Goal: Task Accomplishment & Management: Manage account settings

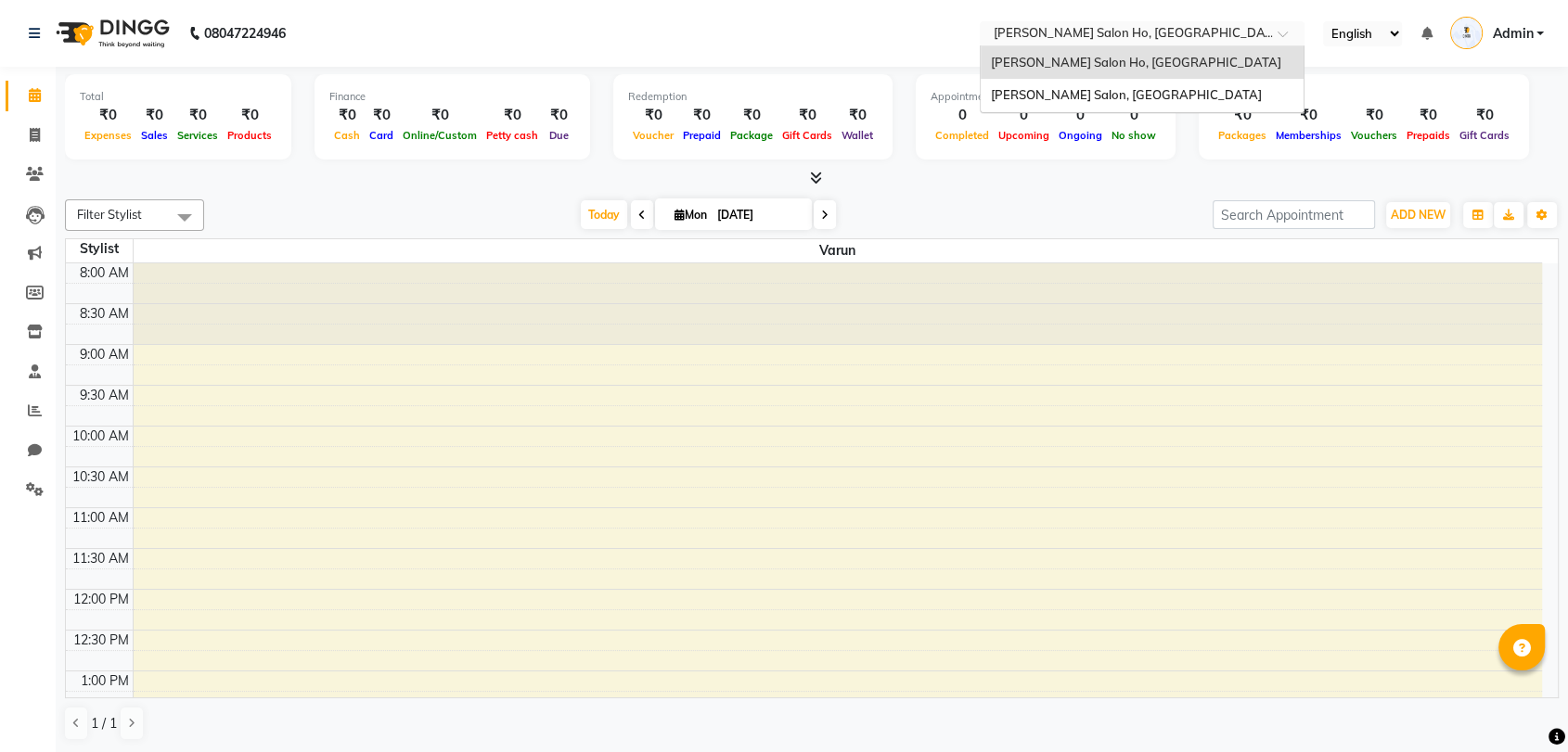
click at [1096, 40] on input "text" at bounding box center [1123, 35] width 269 height 19
click at [1089, 90] on span "[PERSON_NAME] Salon, [GEOGRAPHIC_DATA]" at bounding box center [1125, 95] width 271 height 15
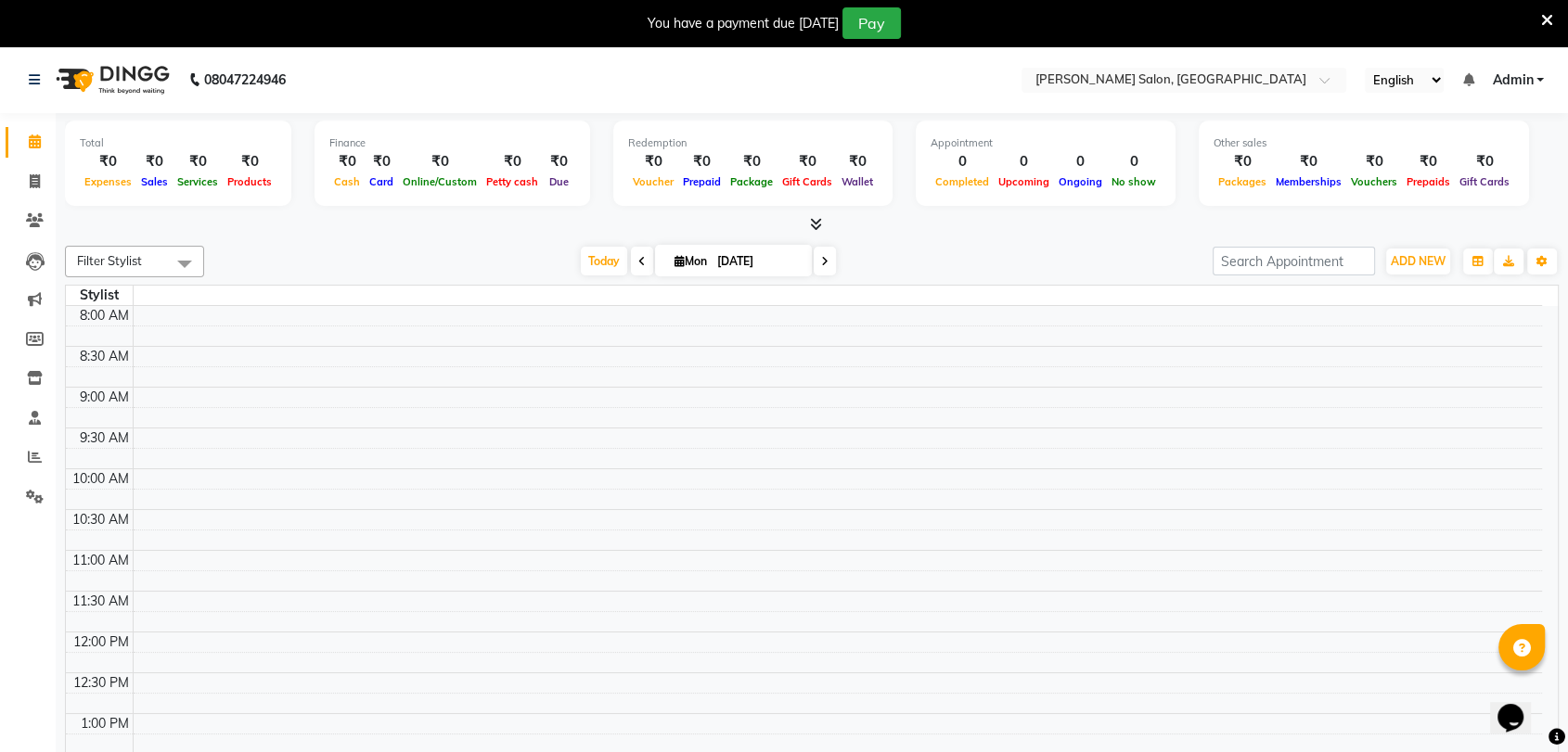
click at [1552, 20] on div "You have a payment due [DATE] Pay" at bounding box center [784, 23] width 1568 height 46
click at [1549, 16] on icon at bounding box center [1546, 21] width 12 height 17
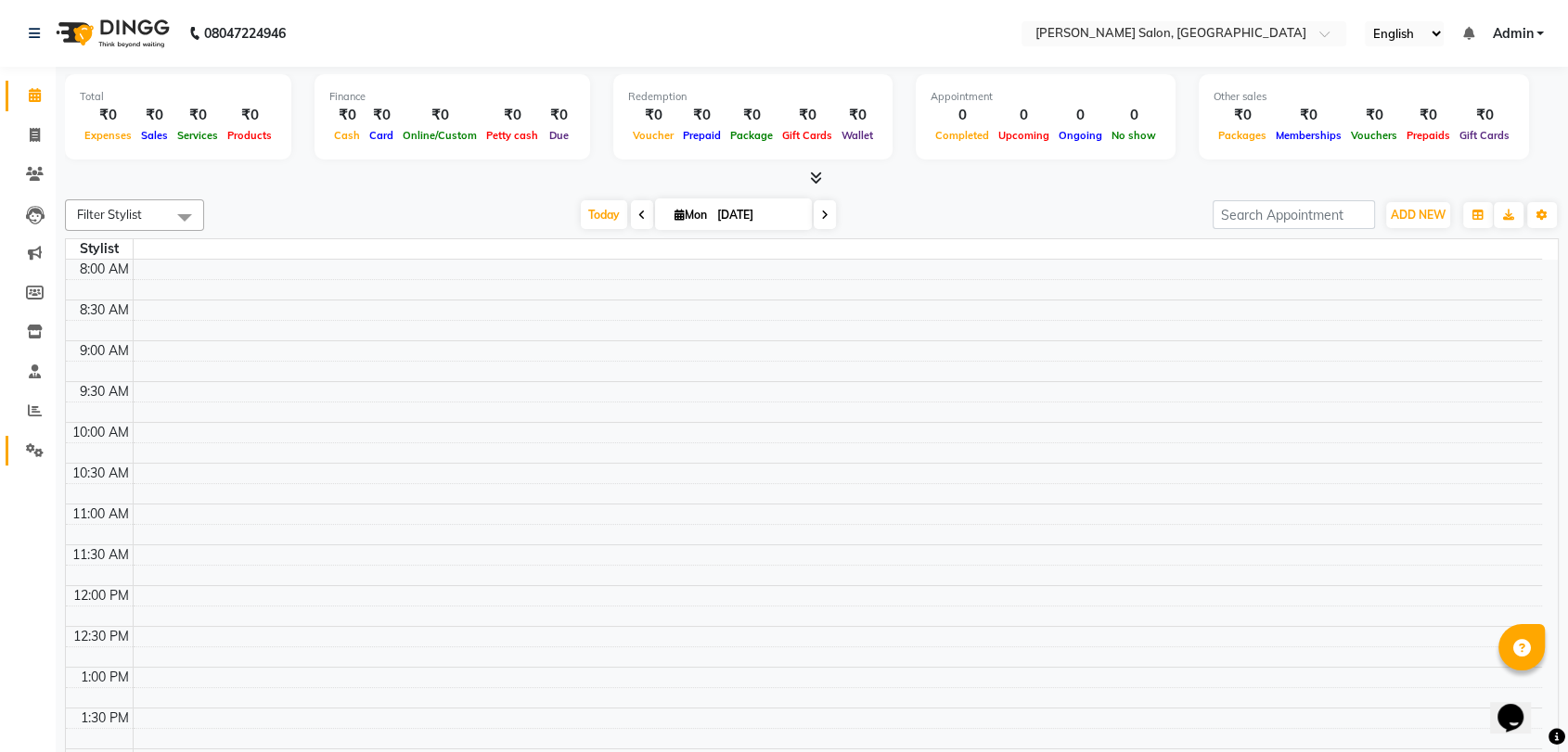
click at [30, 464] on link "Settings" at bounding box center [28, 451] width 45 height 30
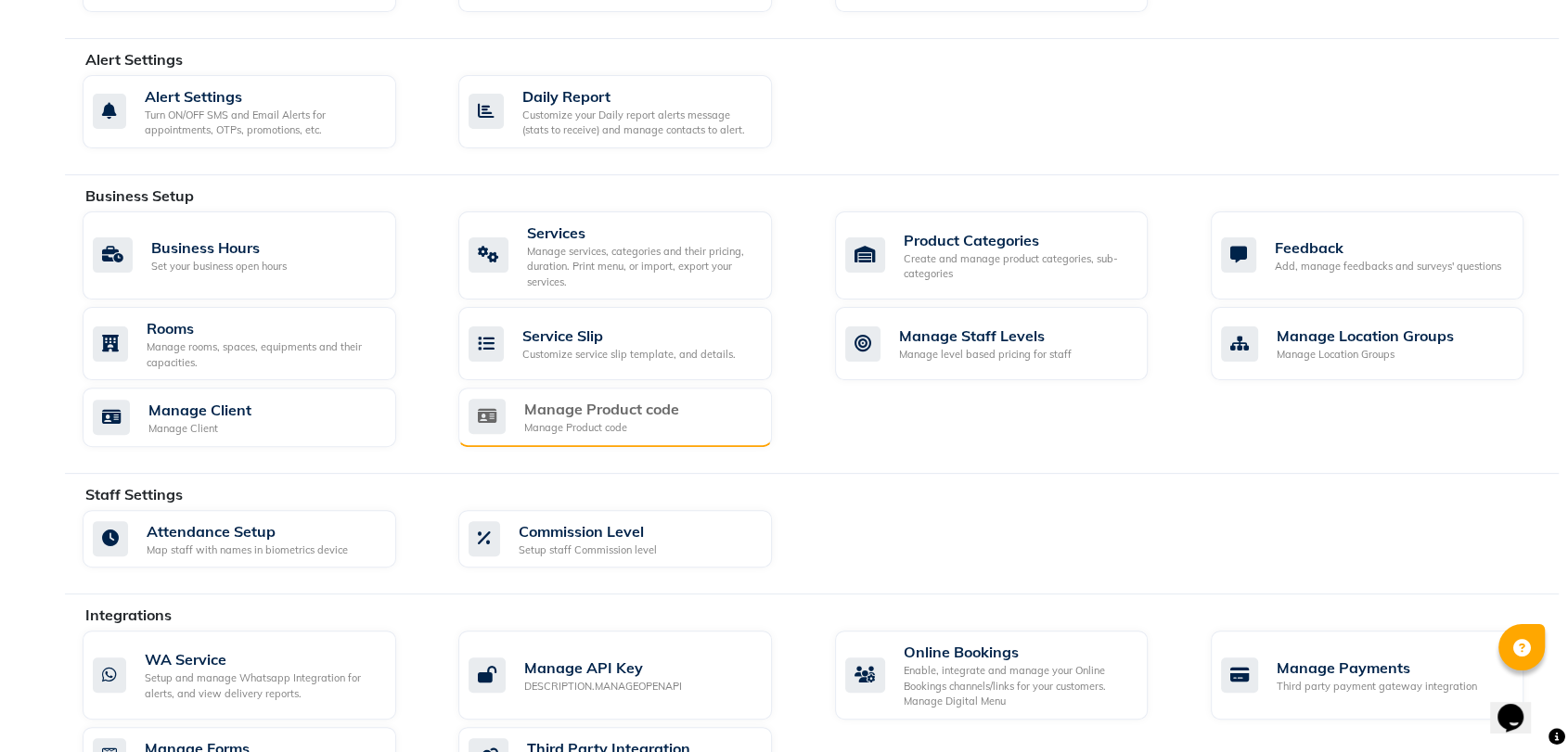
scroll to position [512, 0]
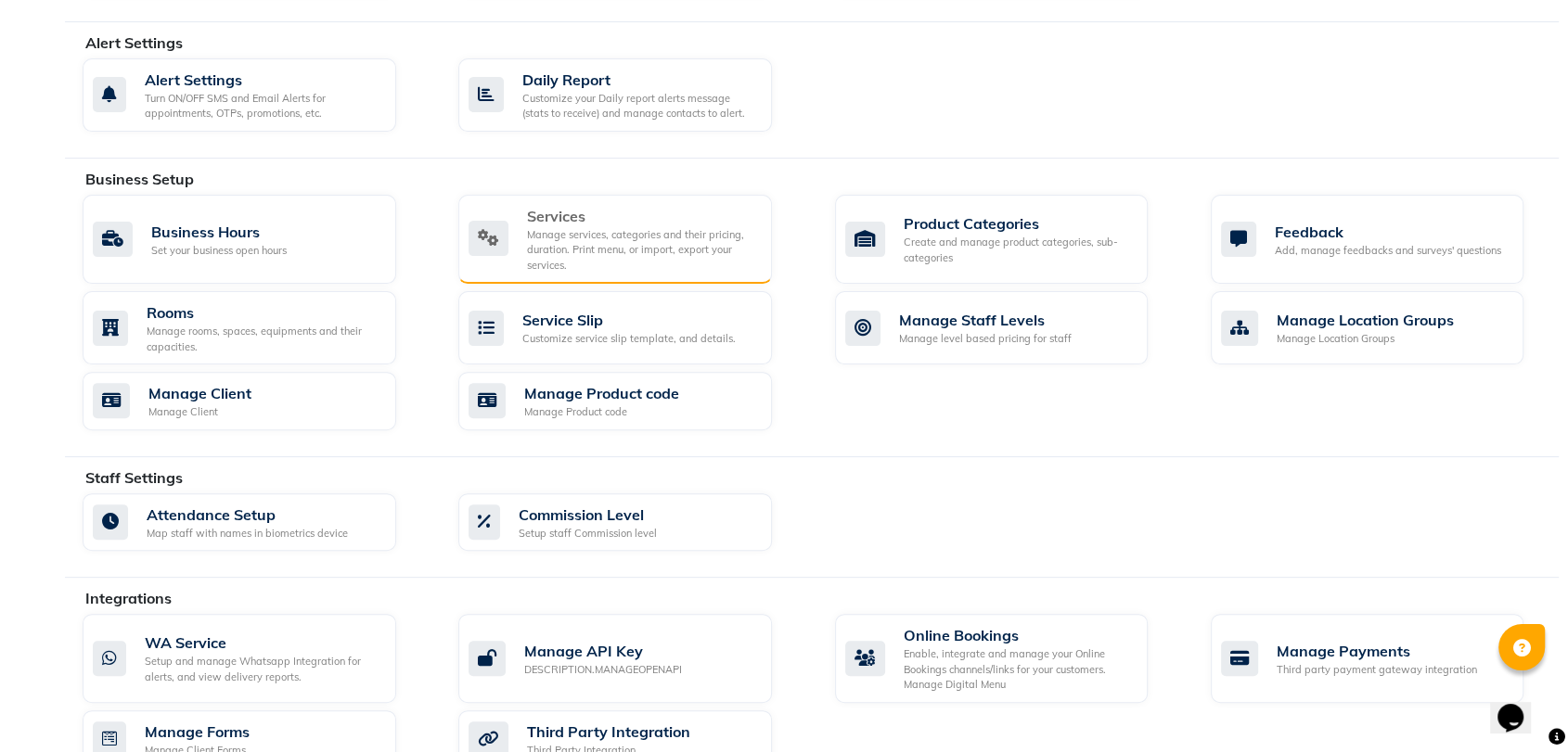
click at [699, 259] on div "Manage services, categories and their pricing, duration. Print menu, or import,…" at bounding box center [641, 250] width 231 height 46
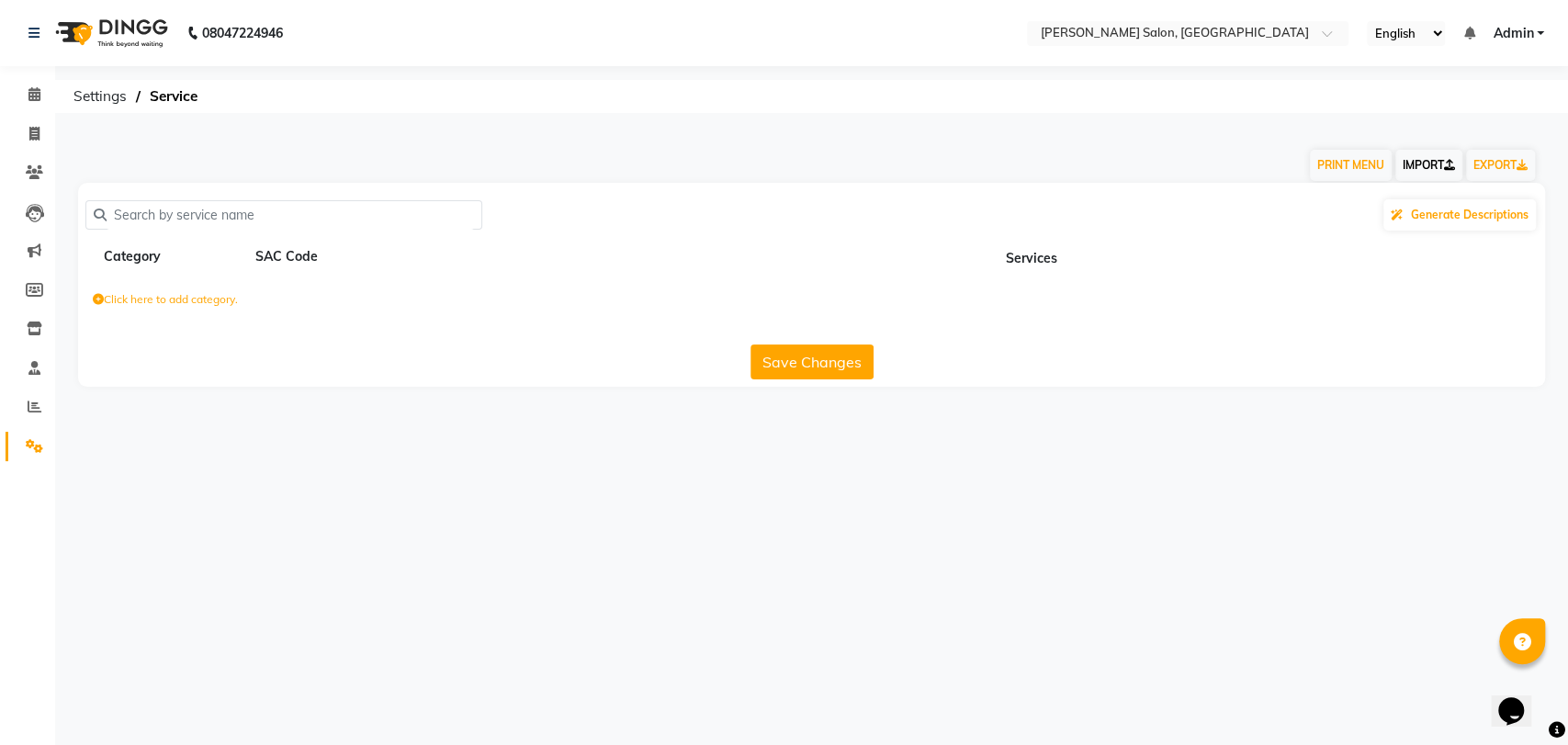
click at [1426, 162] on link "IMPORT" at bounding box center [1428, 164] width 67 height 31
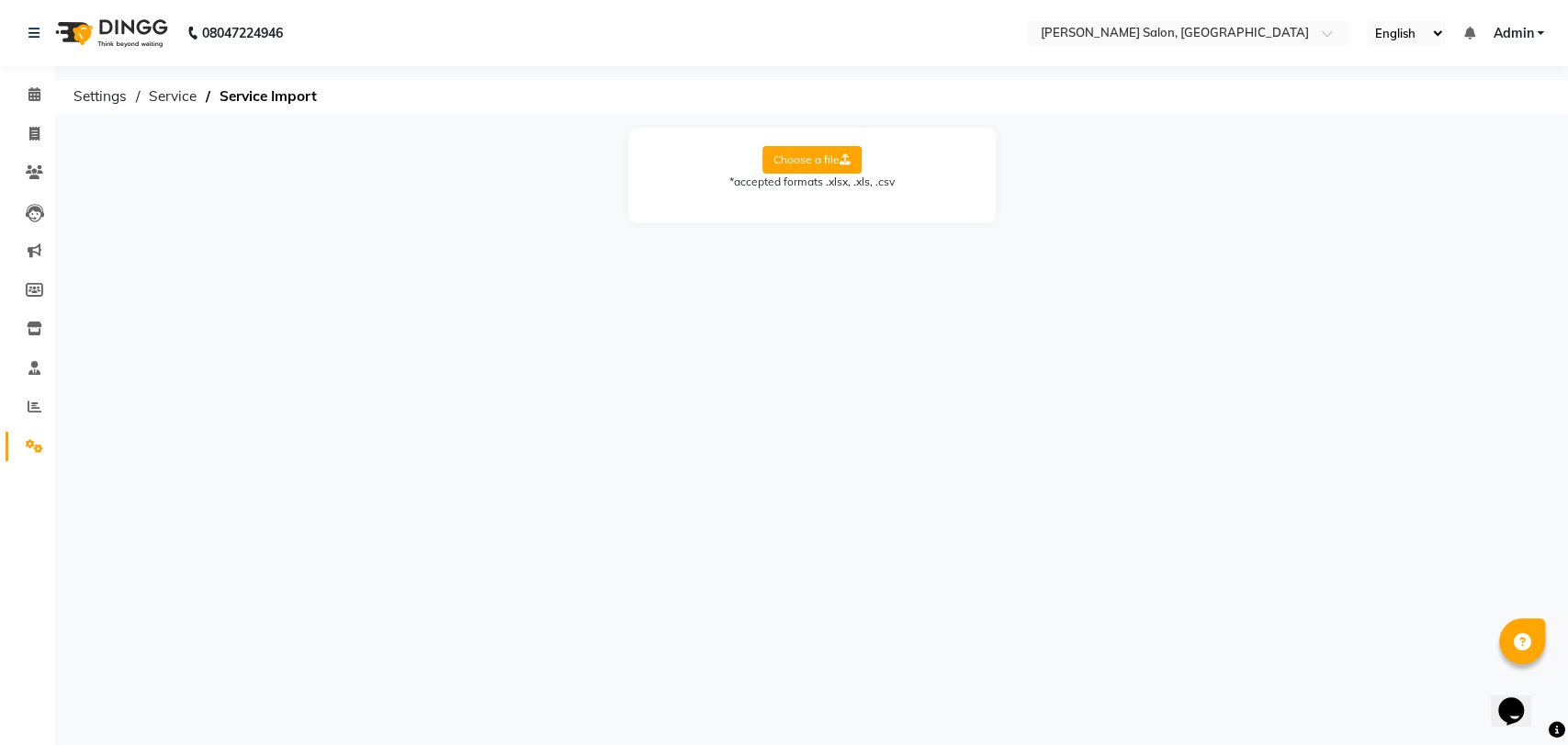
click at [795, 162] on label "Choose a file" at bounding box center [813, 159] width 100 height 27
click at [0, 0] on input "Choose a file" at bounding box center [0, 0] width 0 height 0
click at [831, 163] on label "Choose a file" at bounding box center [813, 159] width 100 height 27
click at [0, 0] on input "Choose a file" at bounding box center [0, 0] width 0 height 0
click at [840, 220] on select "Select Sheet Sheet1" at bounding box center [894, 219] width 138 height 28
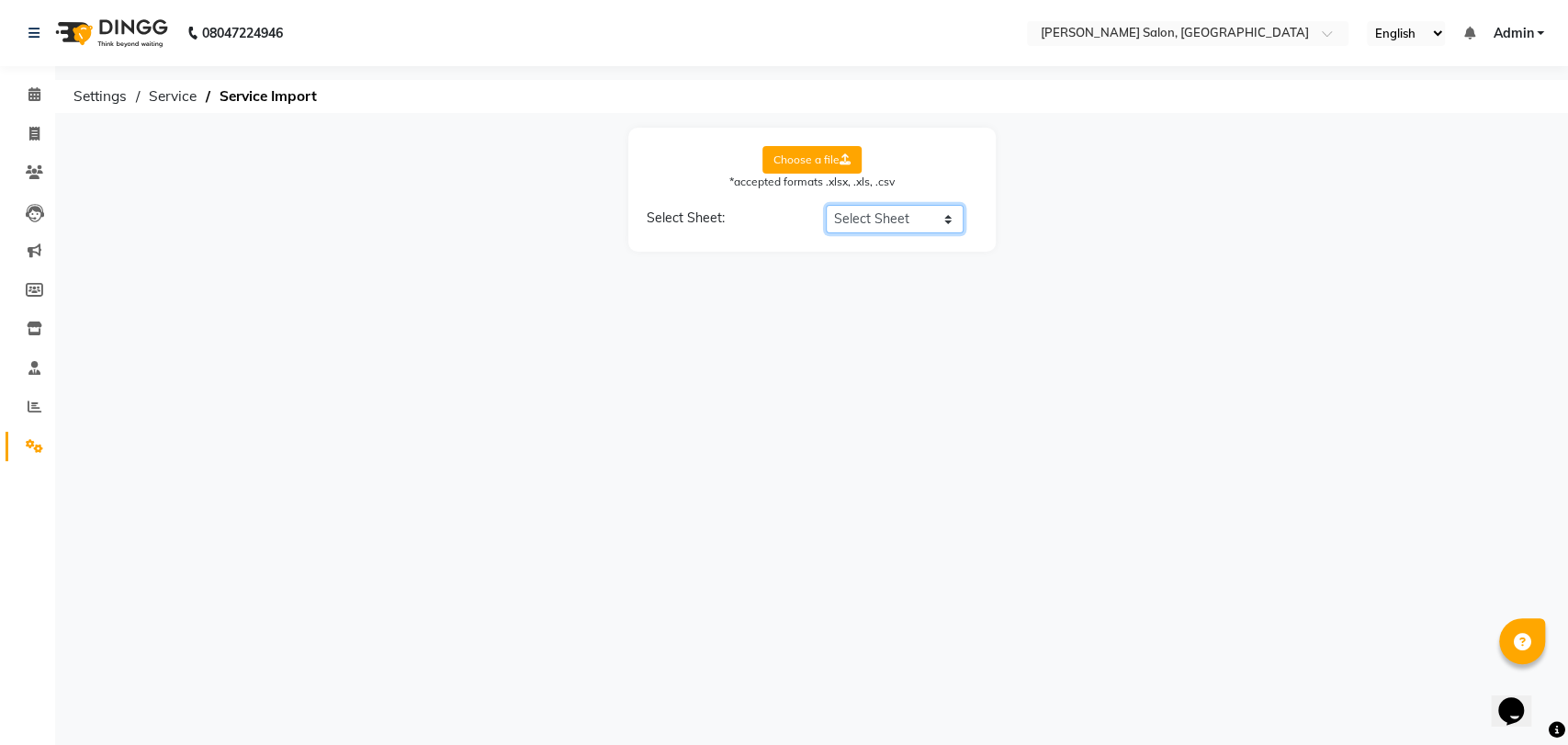
select select "Sheet1"
click at [826, 205] on select "Select Sheet Sheet1" at bounding box center [894, 219] width 138 height 28
select select "Service Name"
select select "Price"
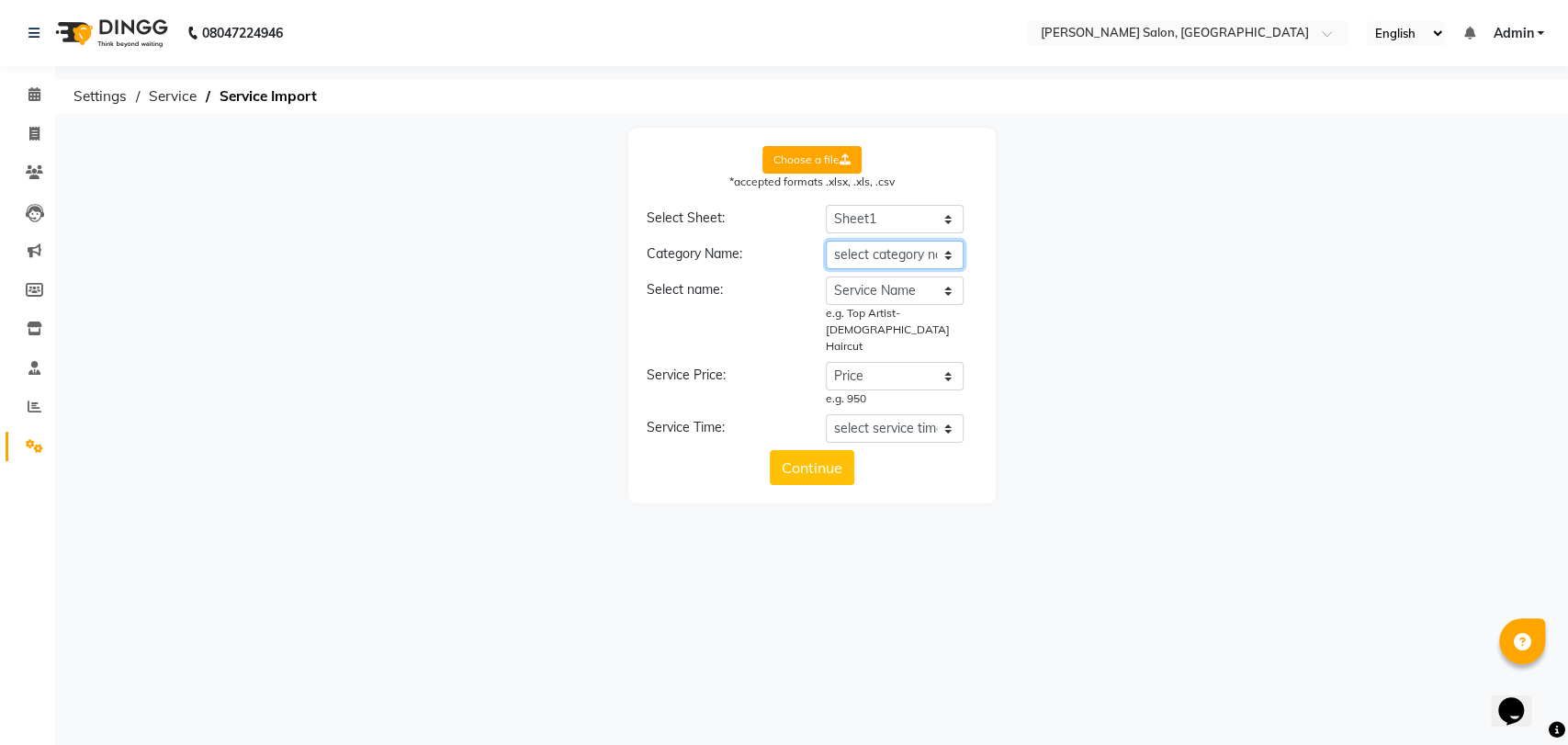
click at [863, 258] on select "select category name Service Category Service Name Price Time (mins)" at bounding box center [894, 255] width 138 height 28
select select "Service Category"
click at [826, 241] on select "select category name Service Category Service Name Price Time (mins)" at bounding box center [894, 255] width 138 height 28
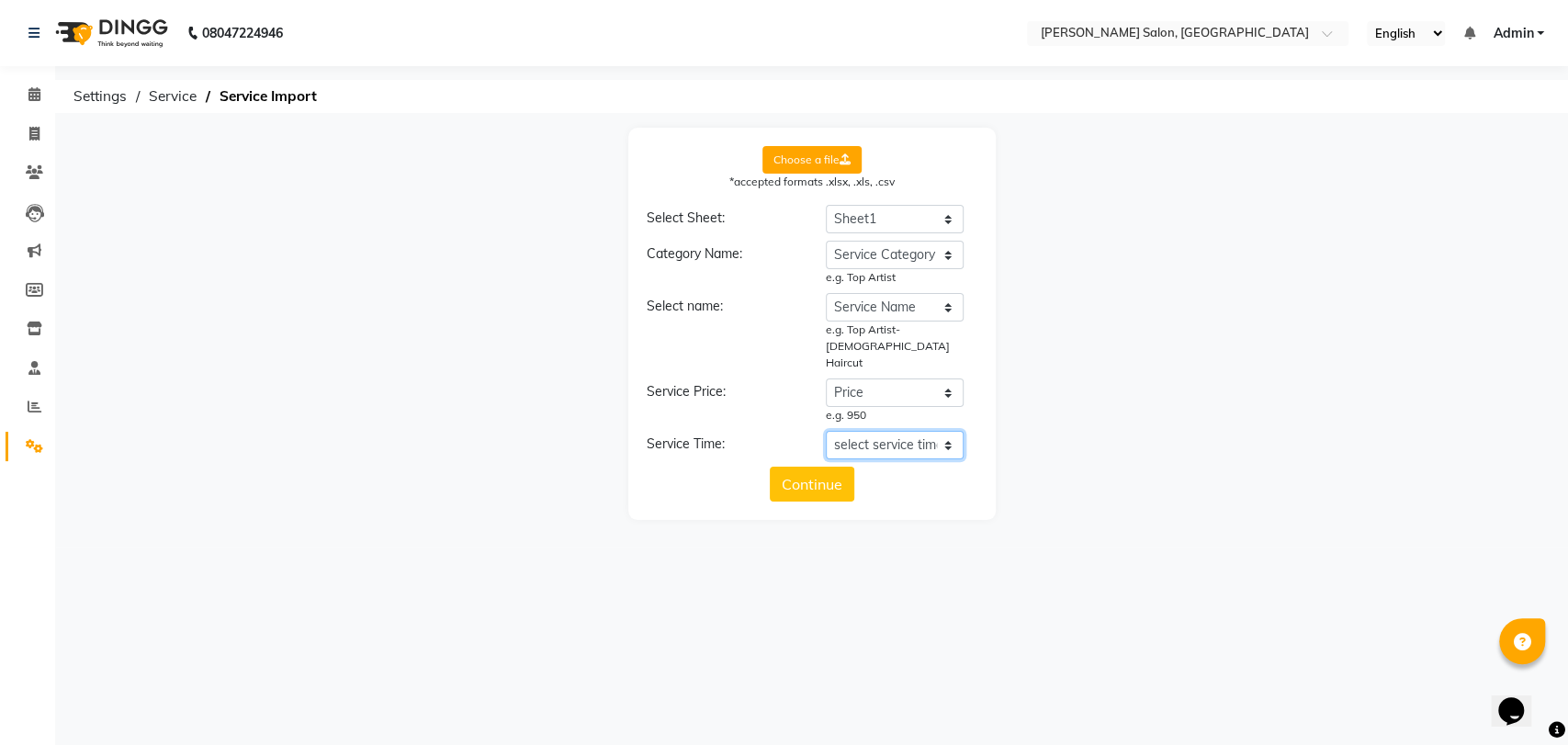
click at [883, 431] on select "select service time Service Category Service Name Price Time (mins)" at bounding box center [894, 445] width 138 height 28
select select "Time (mins)"
click at [826, 431] on select "select service time Service Category Service Name Price Time (mins)" at bounding box center [894, 445] width 138 height 28
click at [811, 483] on button "Continue" at bounding box center [813, 500] width 85 height 35
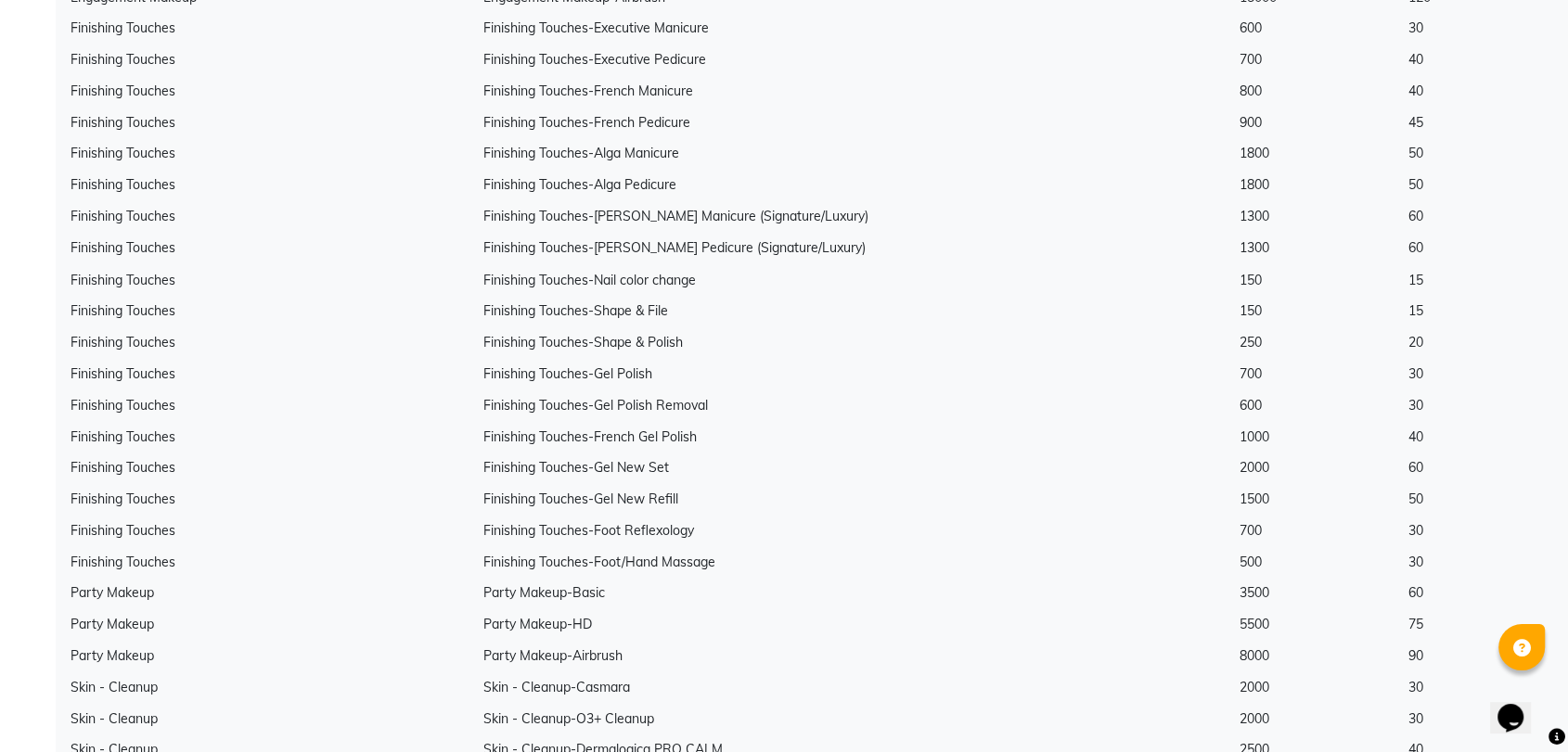
scroll to position [3592, 0]
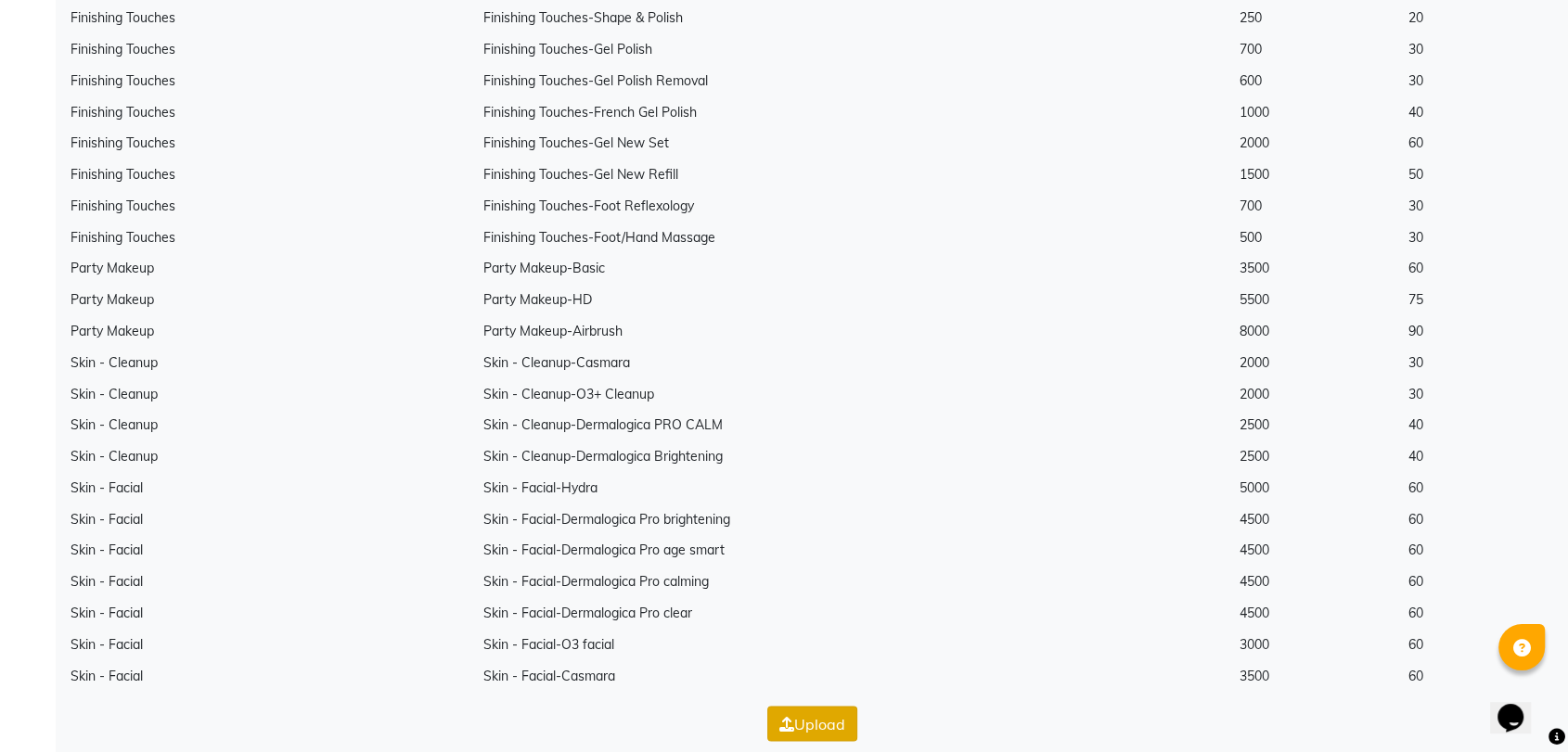
click at [803, 706] on button "Upload" at bounding box center [812, 724] width 90 height 35
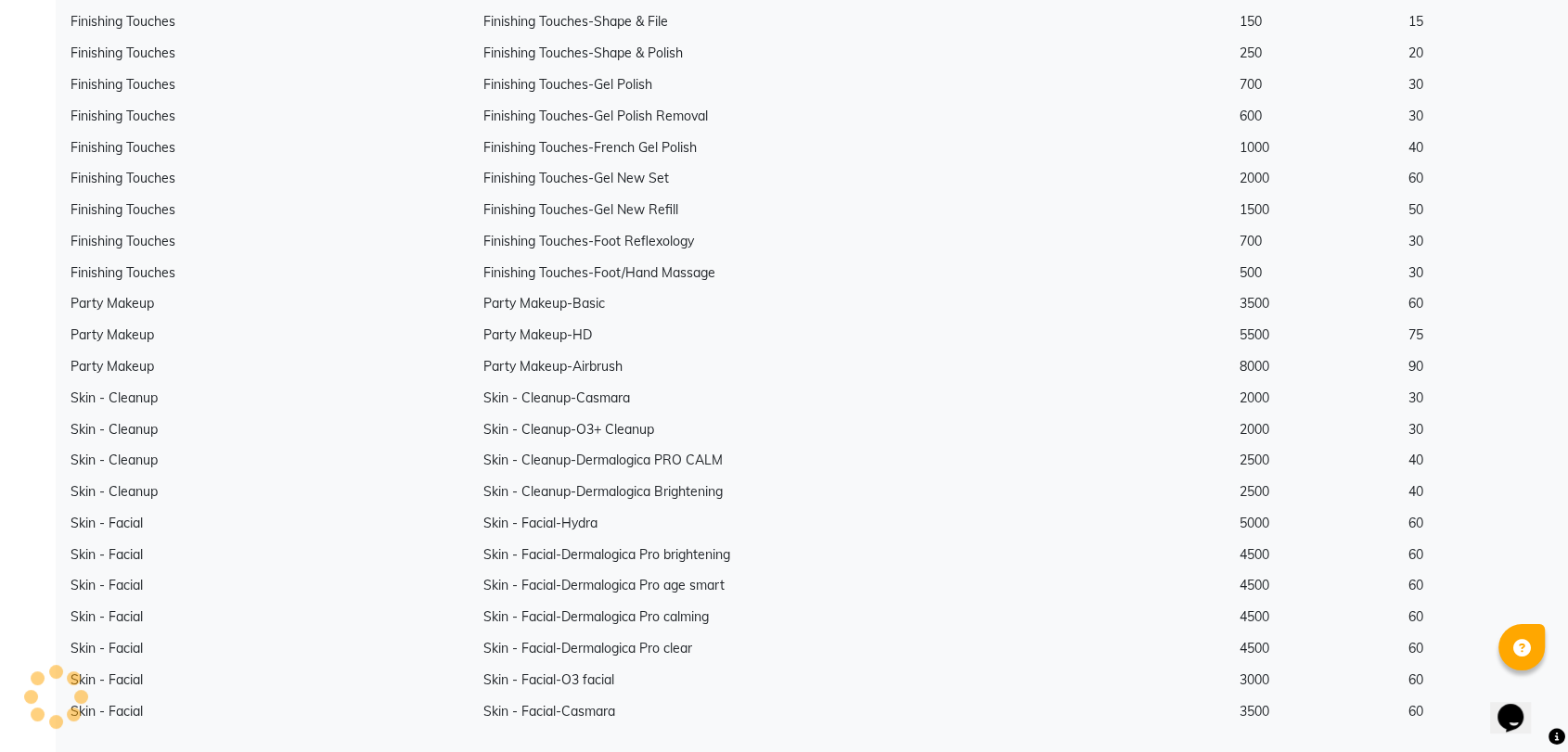
scroll to position [0, 0]
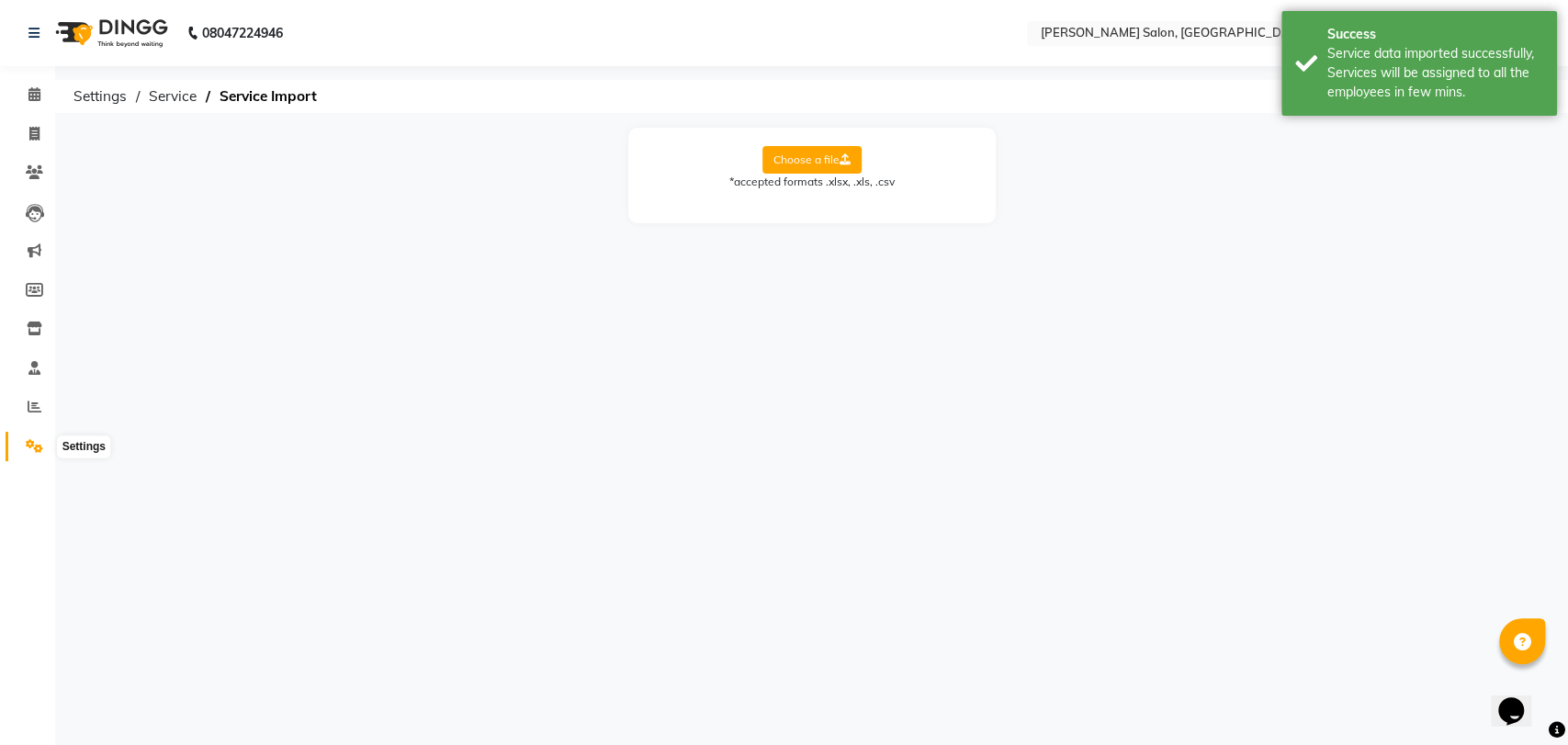
click at [36, 439] on icon at bounding box center [34, 445] width 18 height 14
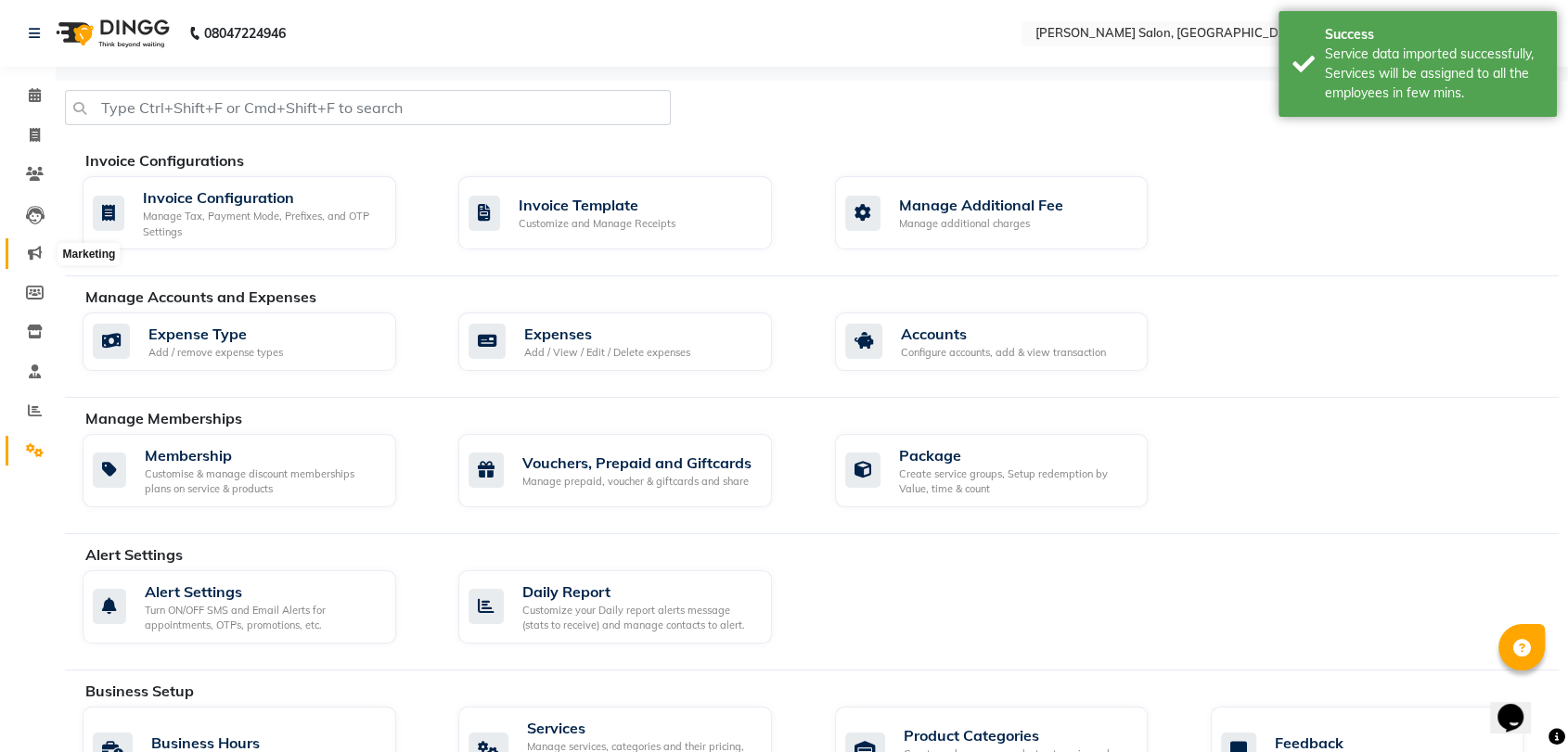
click at [42, 245] on span at bounding box center [35, 253] width 32 height 21
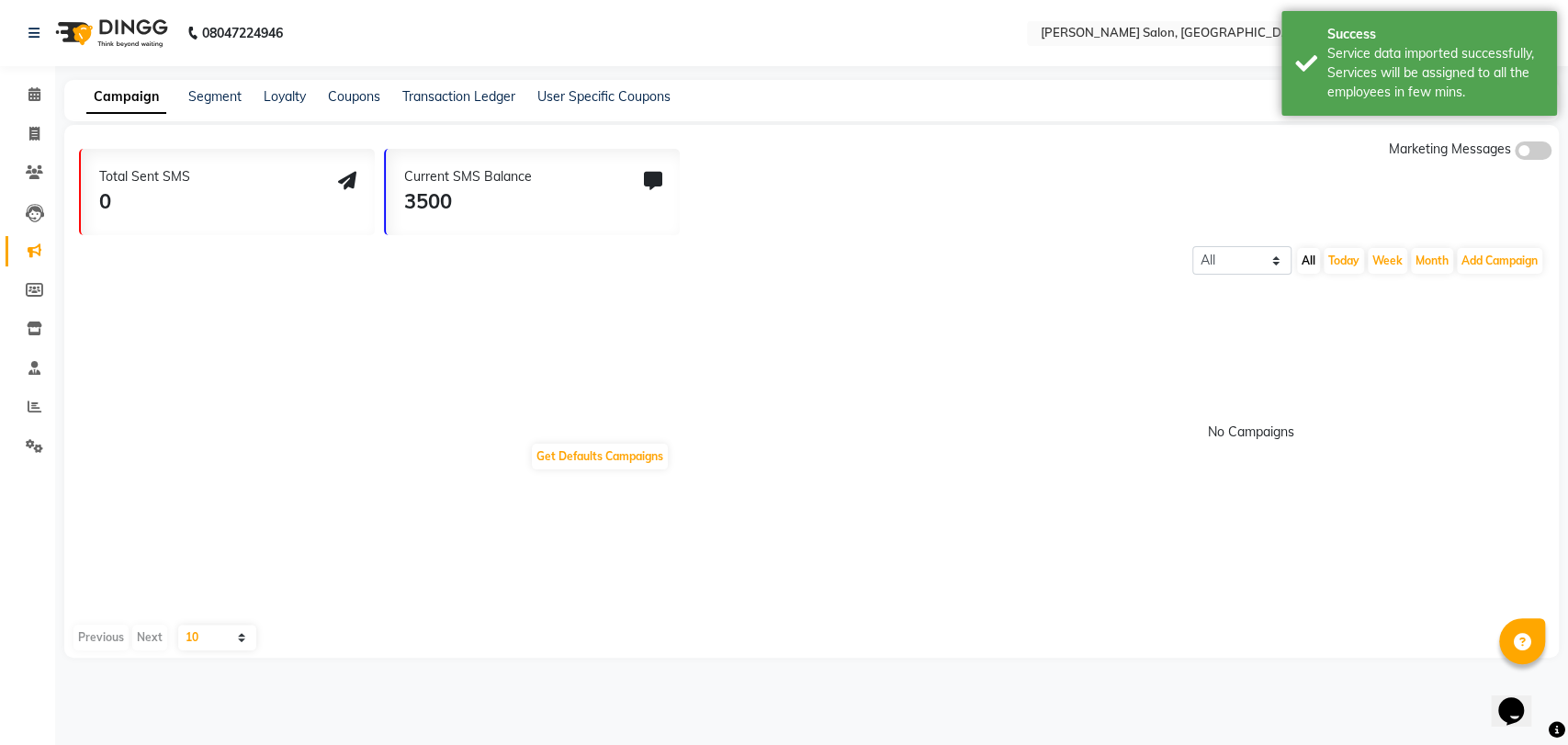
click at [1519, 152] on span at bounding box center [1533, 151] width 37 height 19
click at [1515, 153] on input "checkbox" at bounding box center [1515, 153] width 0 height 0
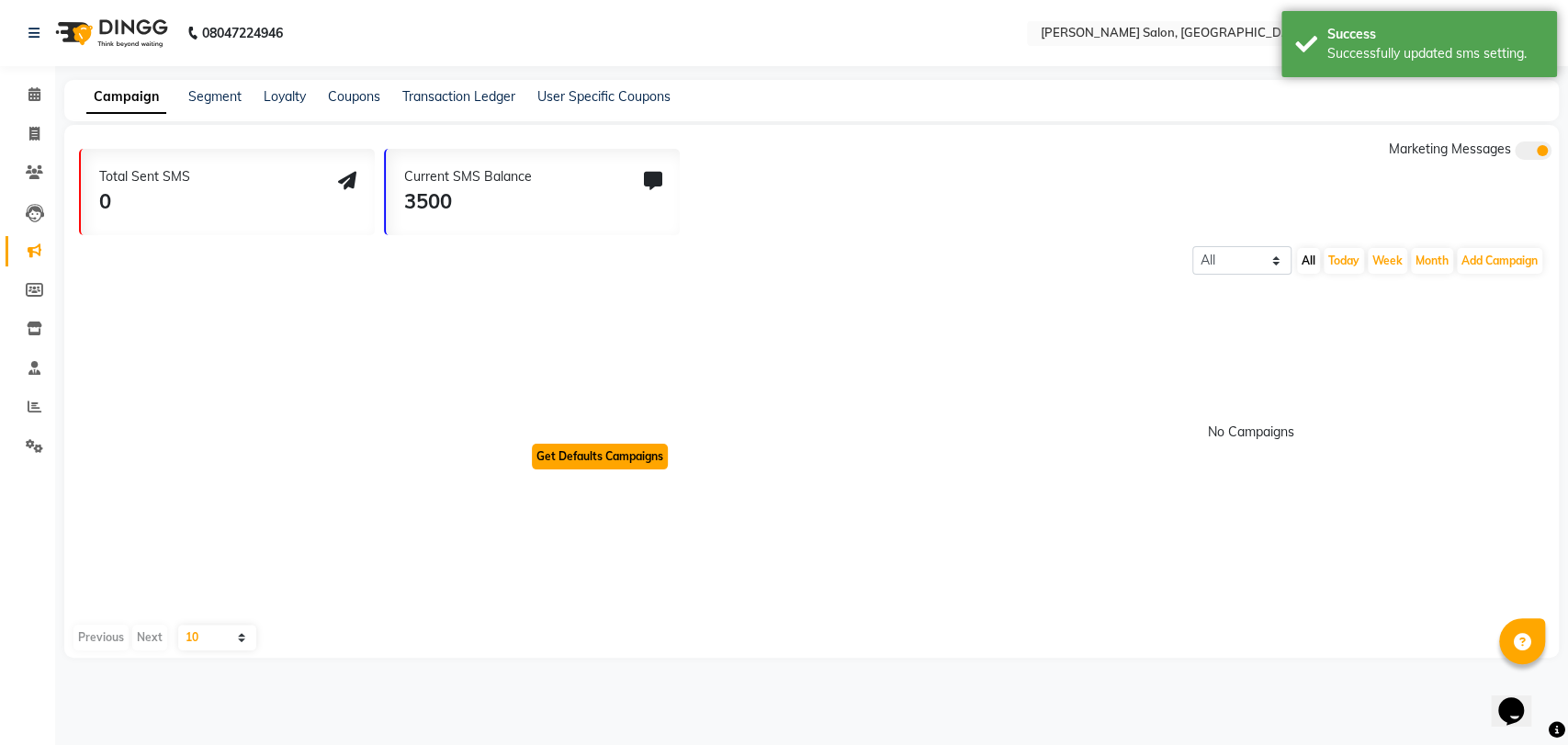
click at [629, 461] on button "Get Defaults Campaigns" at bounding box center [599, 456] width 136 height 25
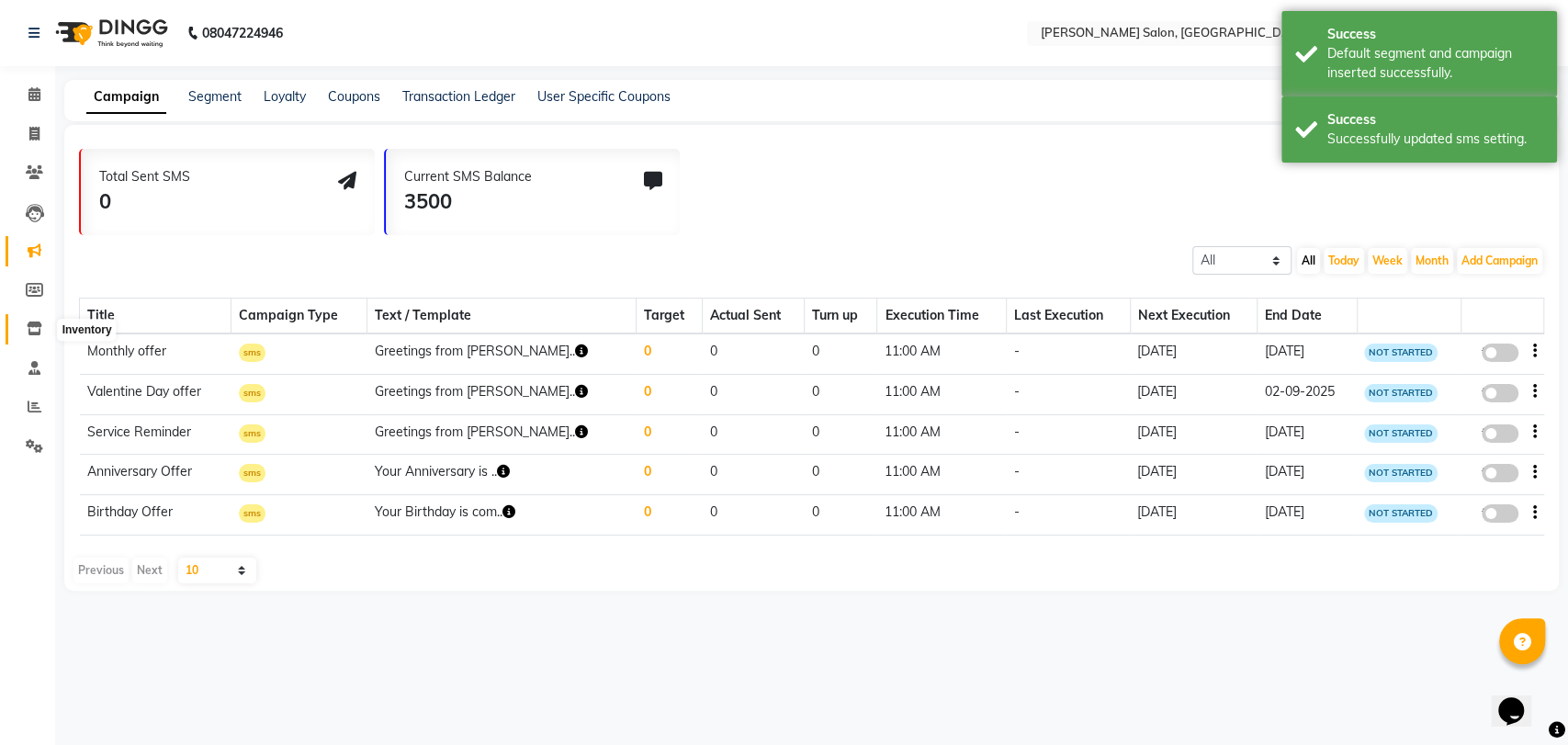
click at [37, 329] on icon at bounding box center [34, 328] width 16 height 14
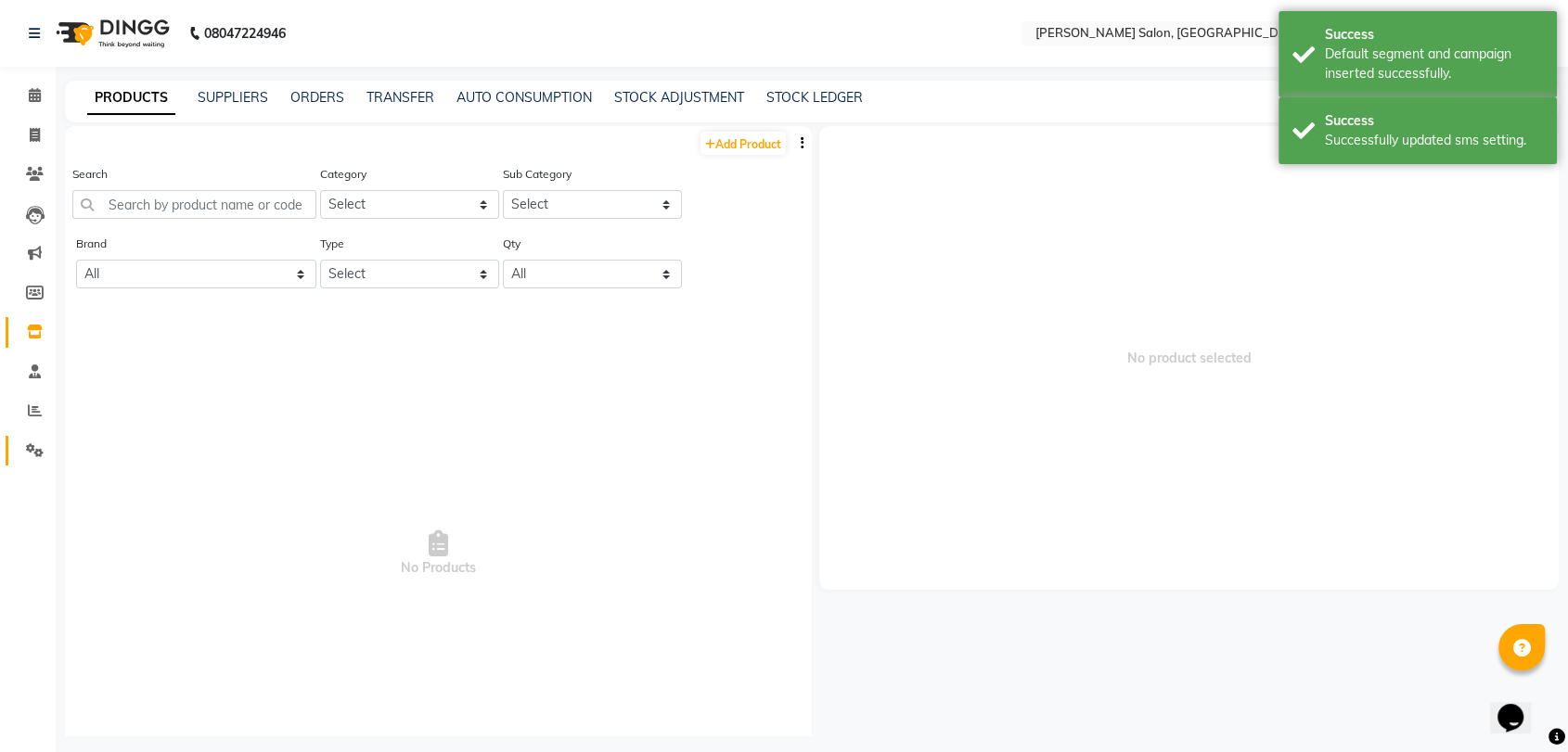
click at [35, 440] on link "Settings" at bounding box center [28, 451] width 45 height 30
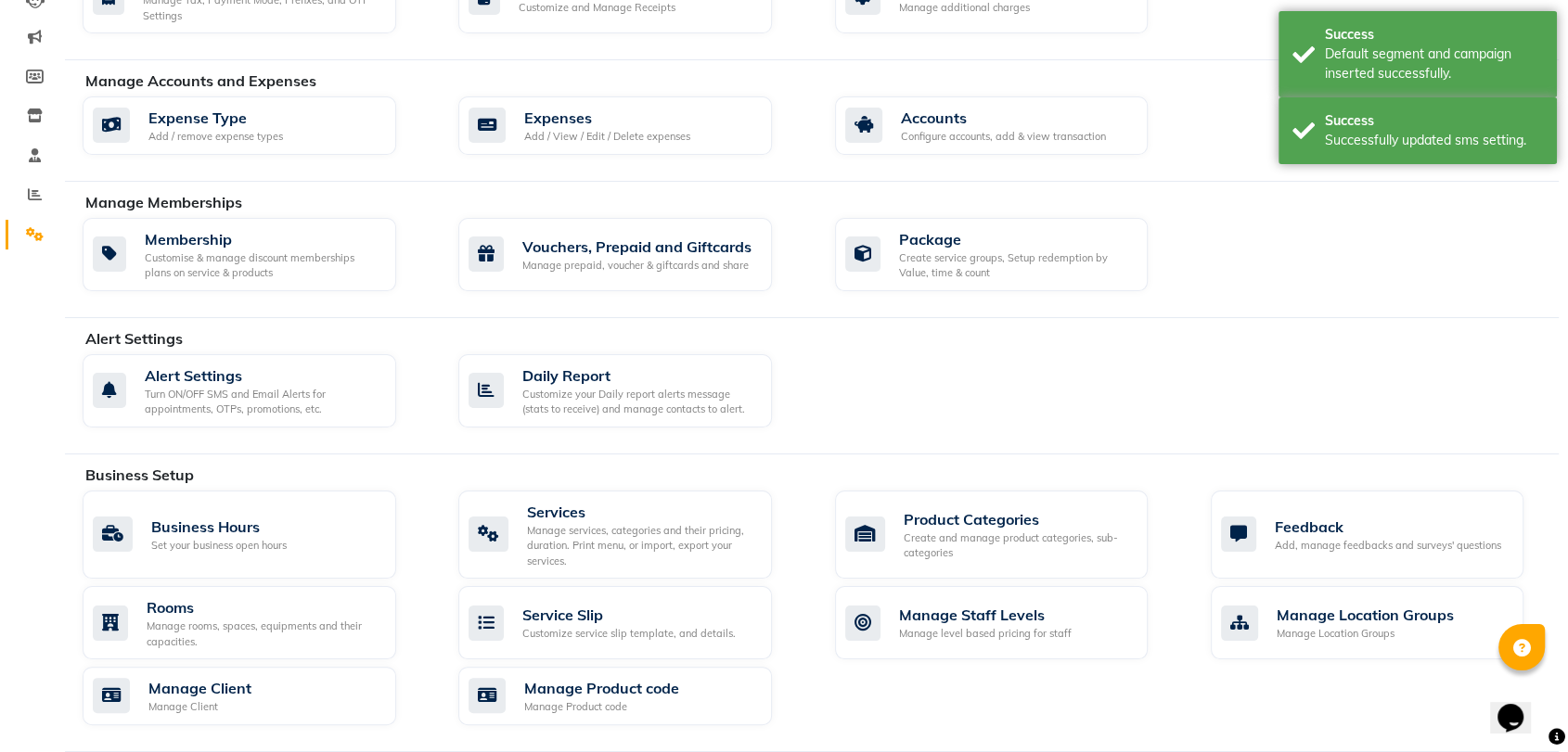
scroll to position [222, 0]
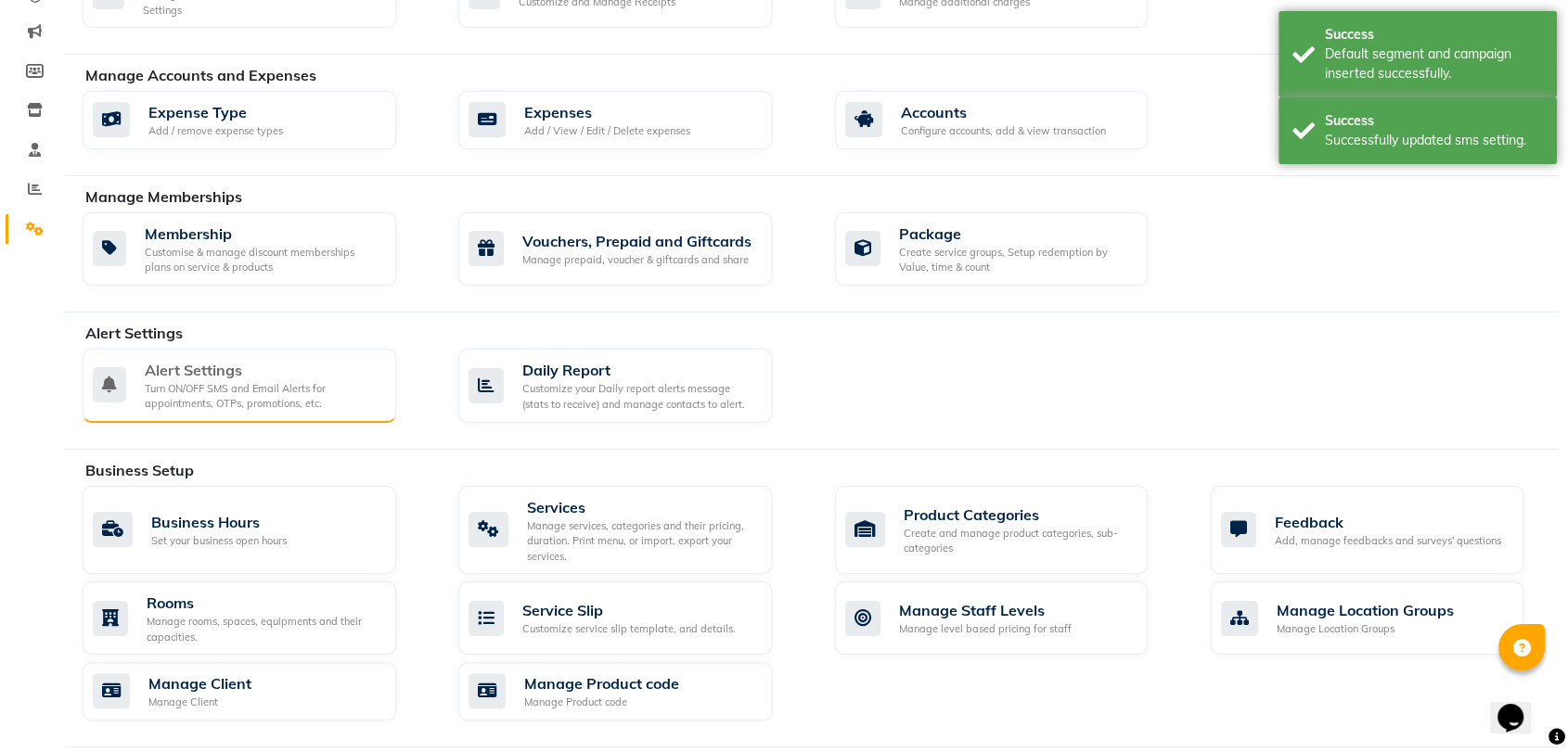
click at [244, 394] on div "Turn ON/OFF SMS and Email Alerts for appointments, OTPs, promotions, etc." at bounding box center [263, 396] width 236 height 30
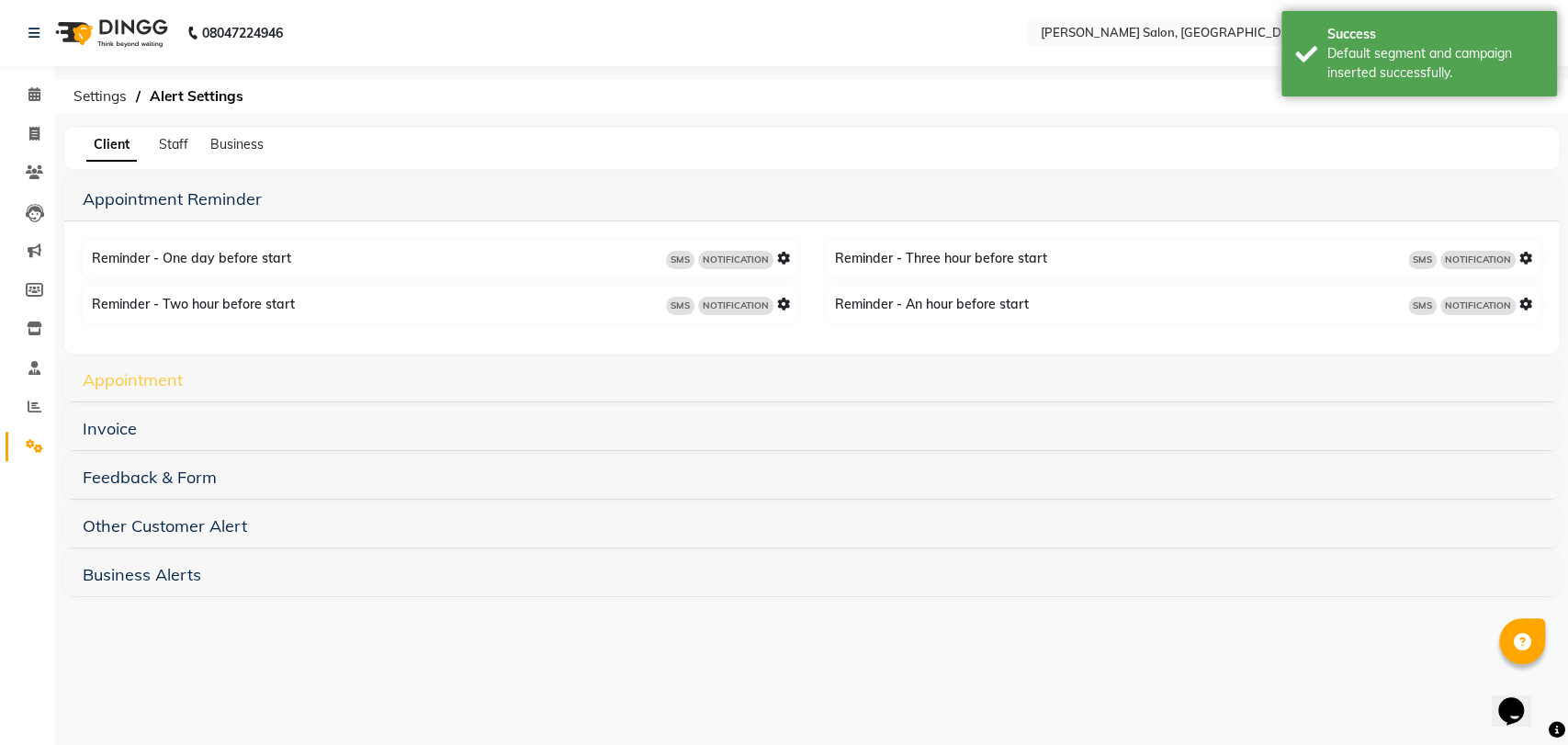
click at [123, 385] on link "Appointment" at bounding box center [132, 380] width 101 height 21
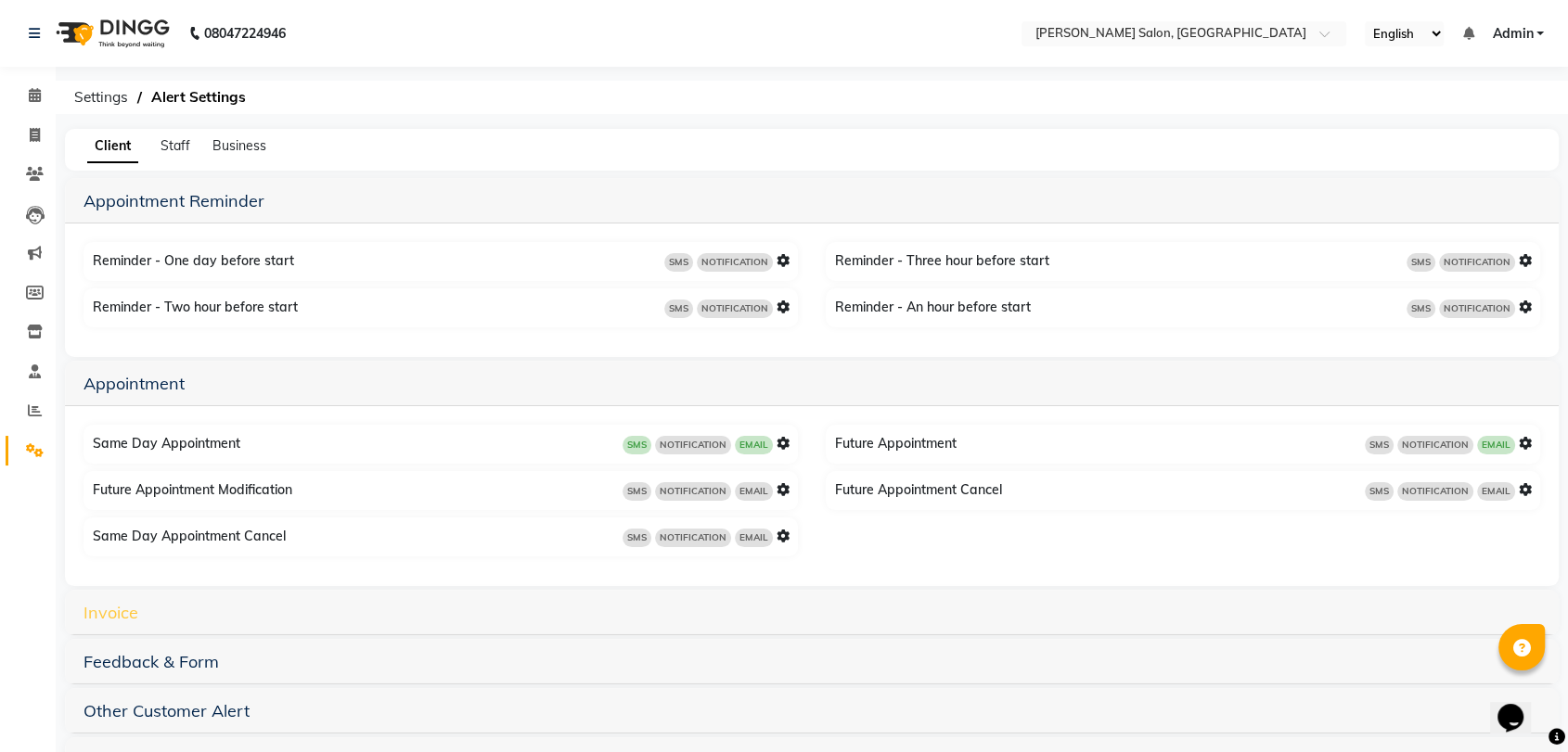
click at [115, 613] on link "Invoice" at bounding box center [111, 613] width 55 height 21
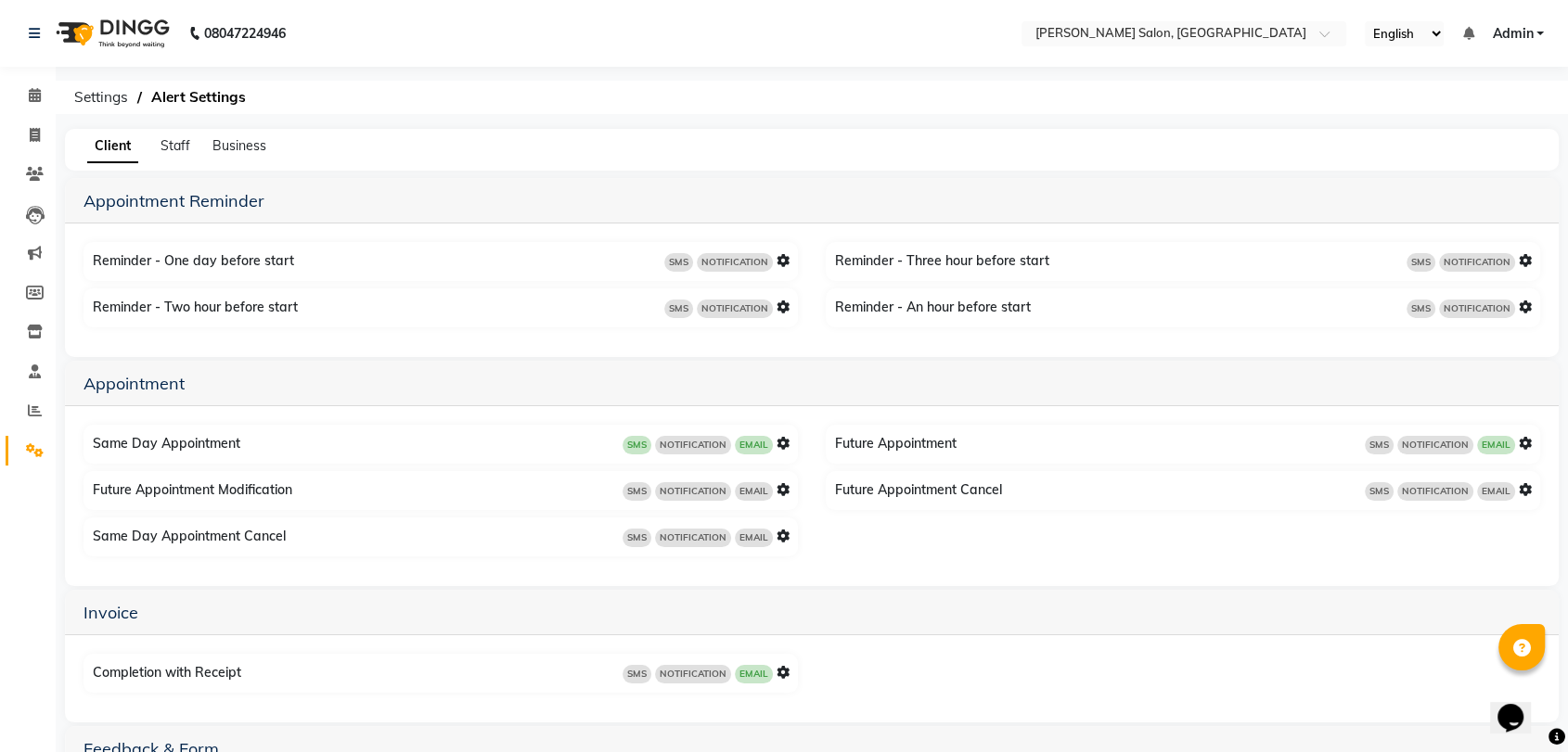
click at [786, 673] on icon at bounding box center [784, 672] width 13 height 13
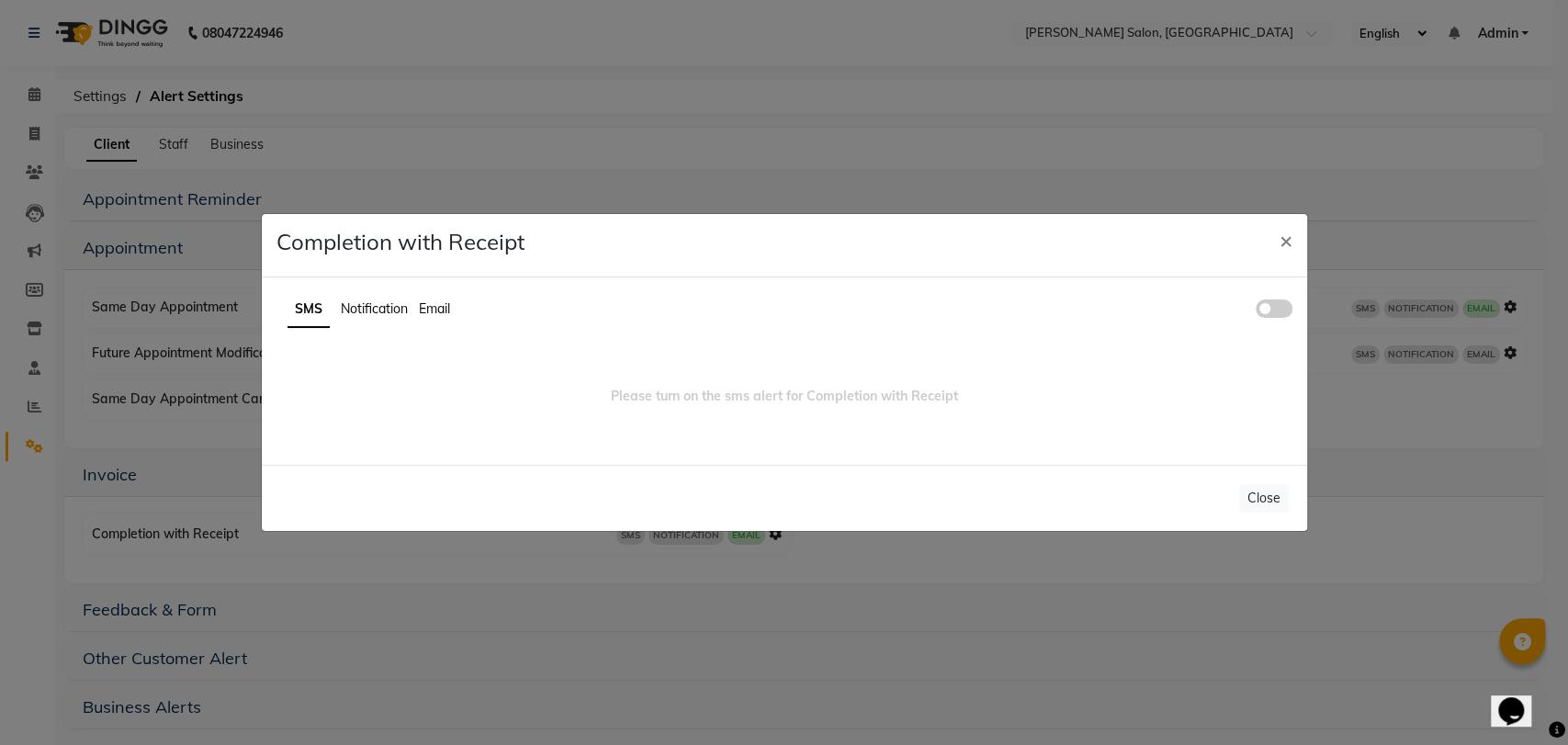
click at [1275, 297] on ul "SMS Notification Email" at bounding box center [784, 310] width 1017 height 36
click at [1280, 301] on span at bounding box center [1274, 309] width 37 height 19
click at [1256, 312] on input "checkbox" at bounding box center [1256, 312] width 0 height 0
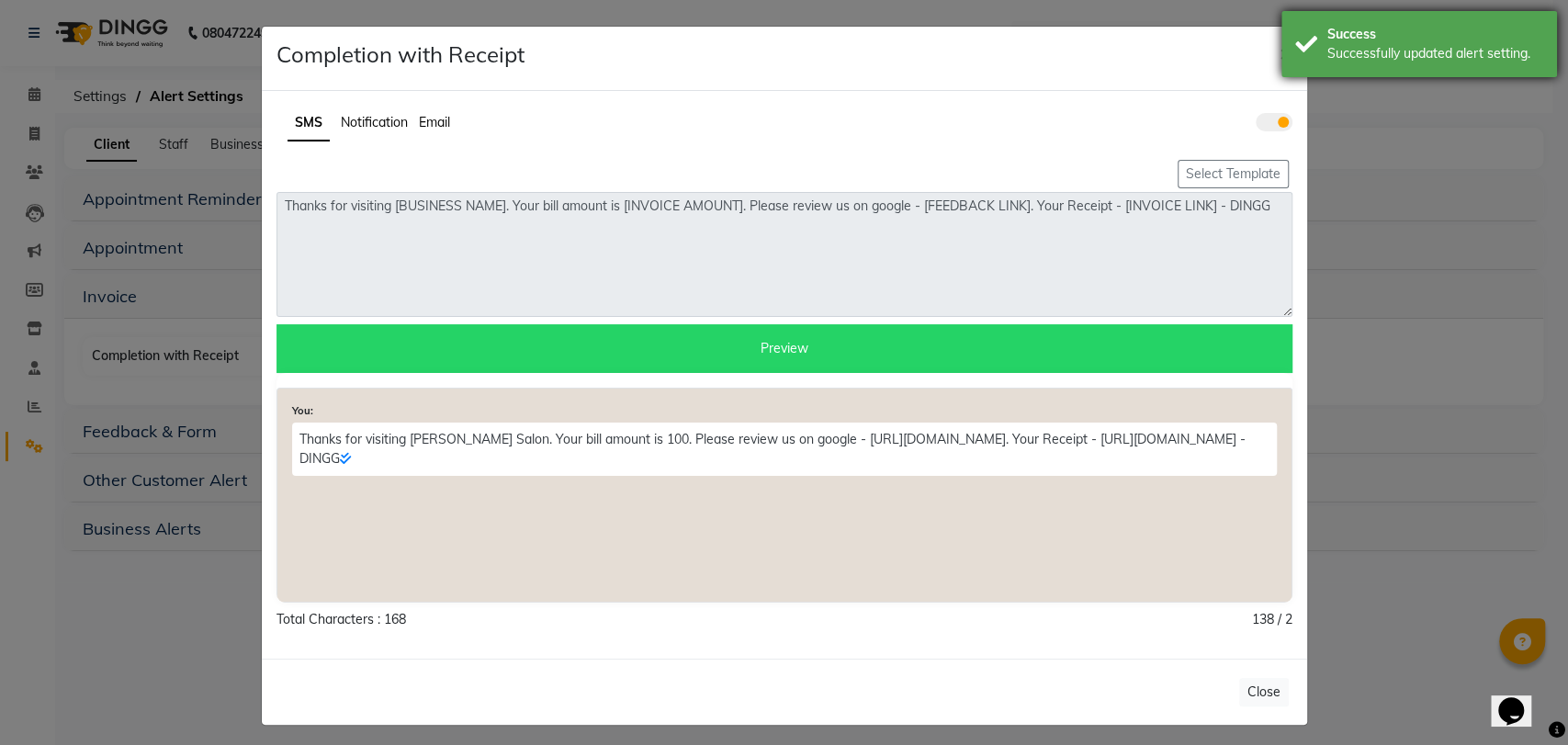
click at [1281, 63] on div "Success Successfully updated alert setting." at bounding box center [1419, 44] width 275 height 66
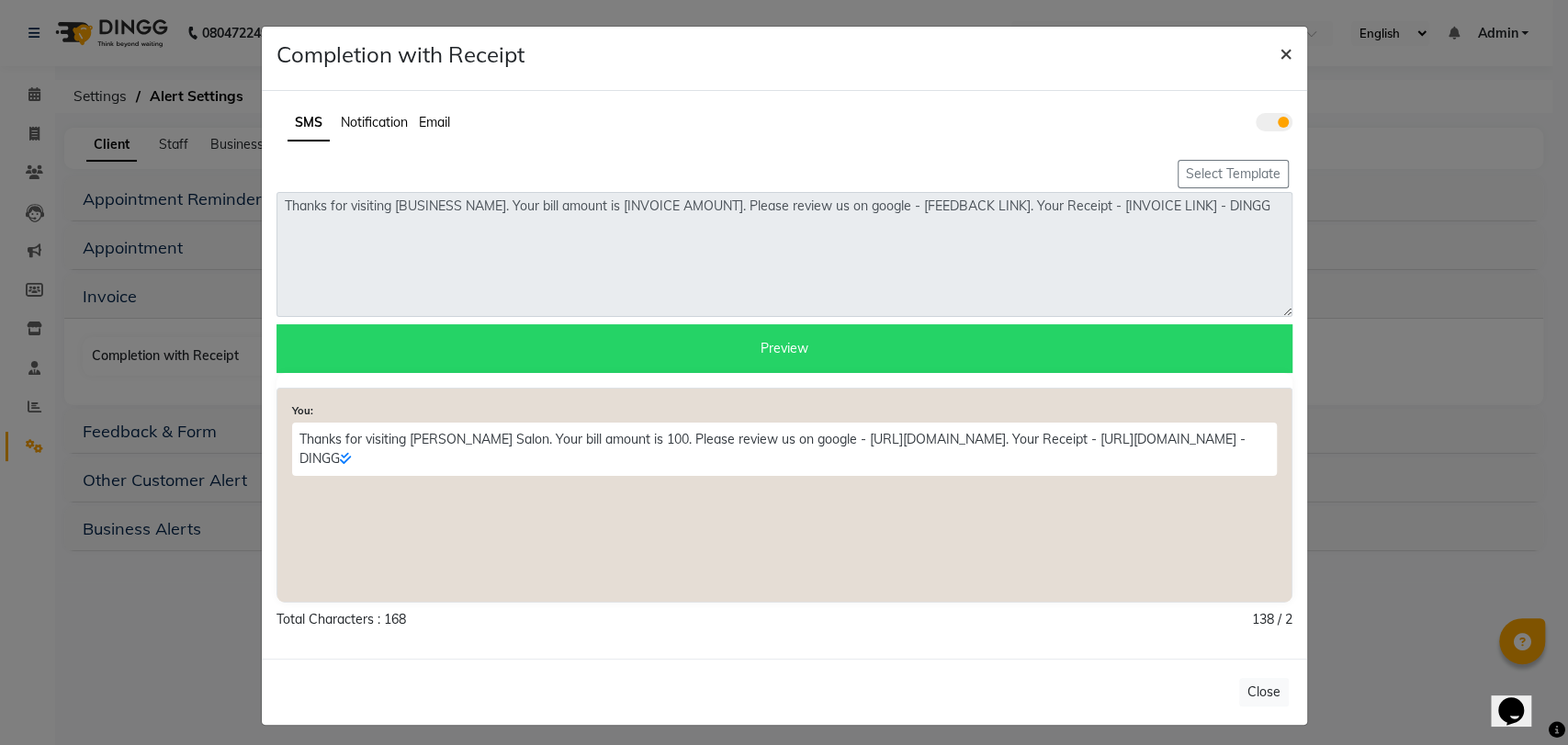
click at [1281, 55] on span "×" at bounding box center [1286, 52] width 13 height 27
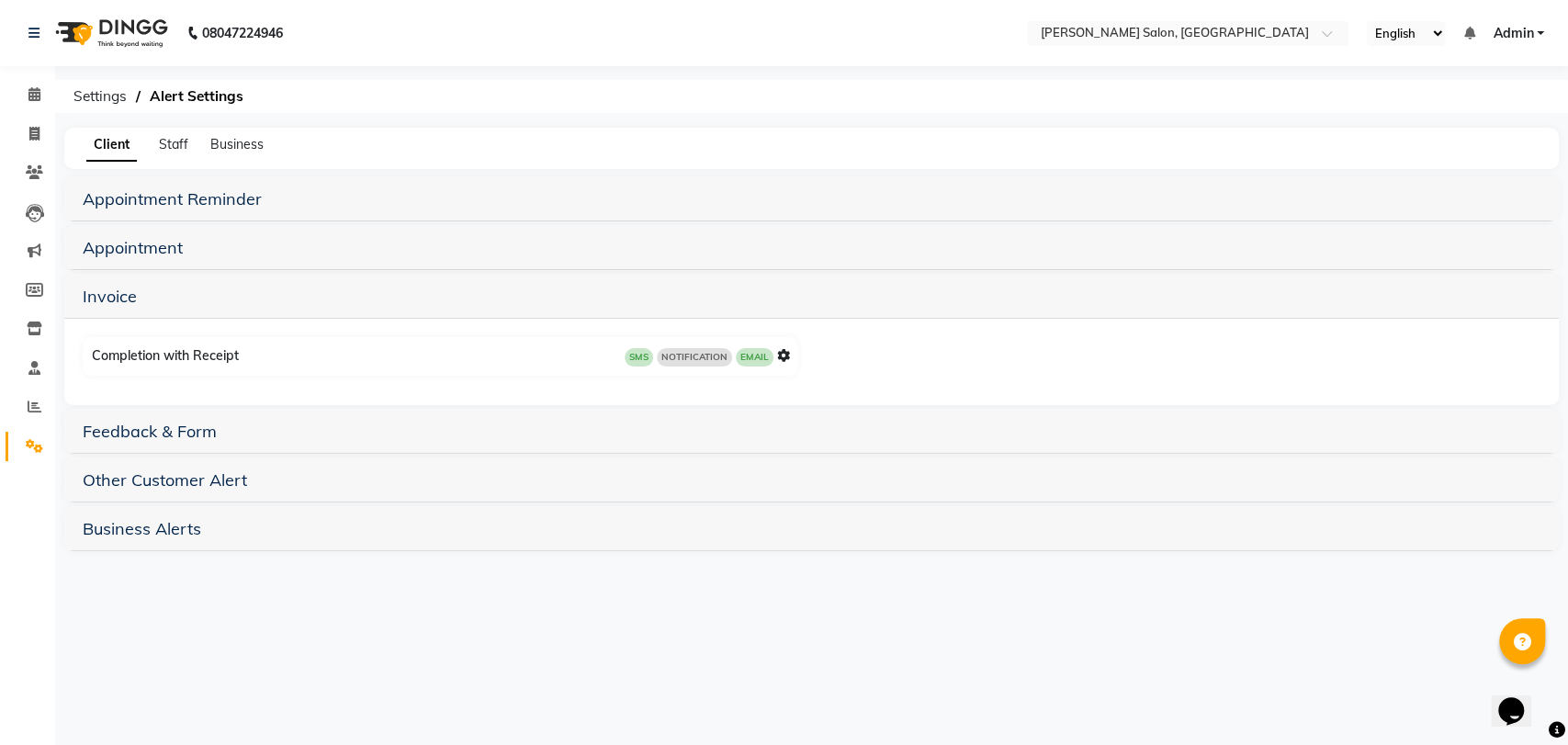
click at [200, 256] on h5 "Appointment" at bounding box center [812, 246] width 1458 height 22
click at [182, 241] on link "Appointment" at bounding box center [132, 247] width 101 height 21
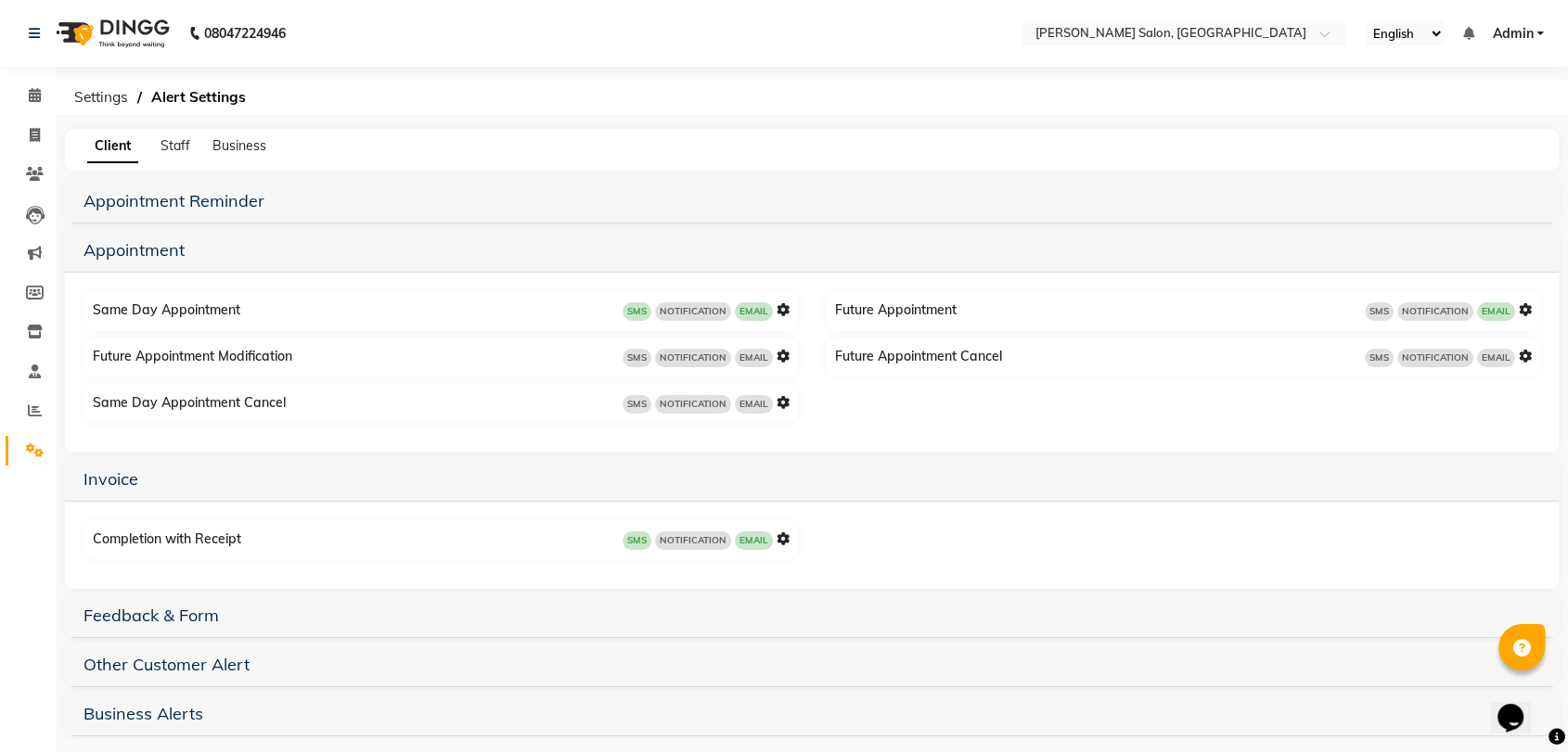
click at [1525, 309] on icon at bounding box center [1525, 310] width 13 height 13
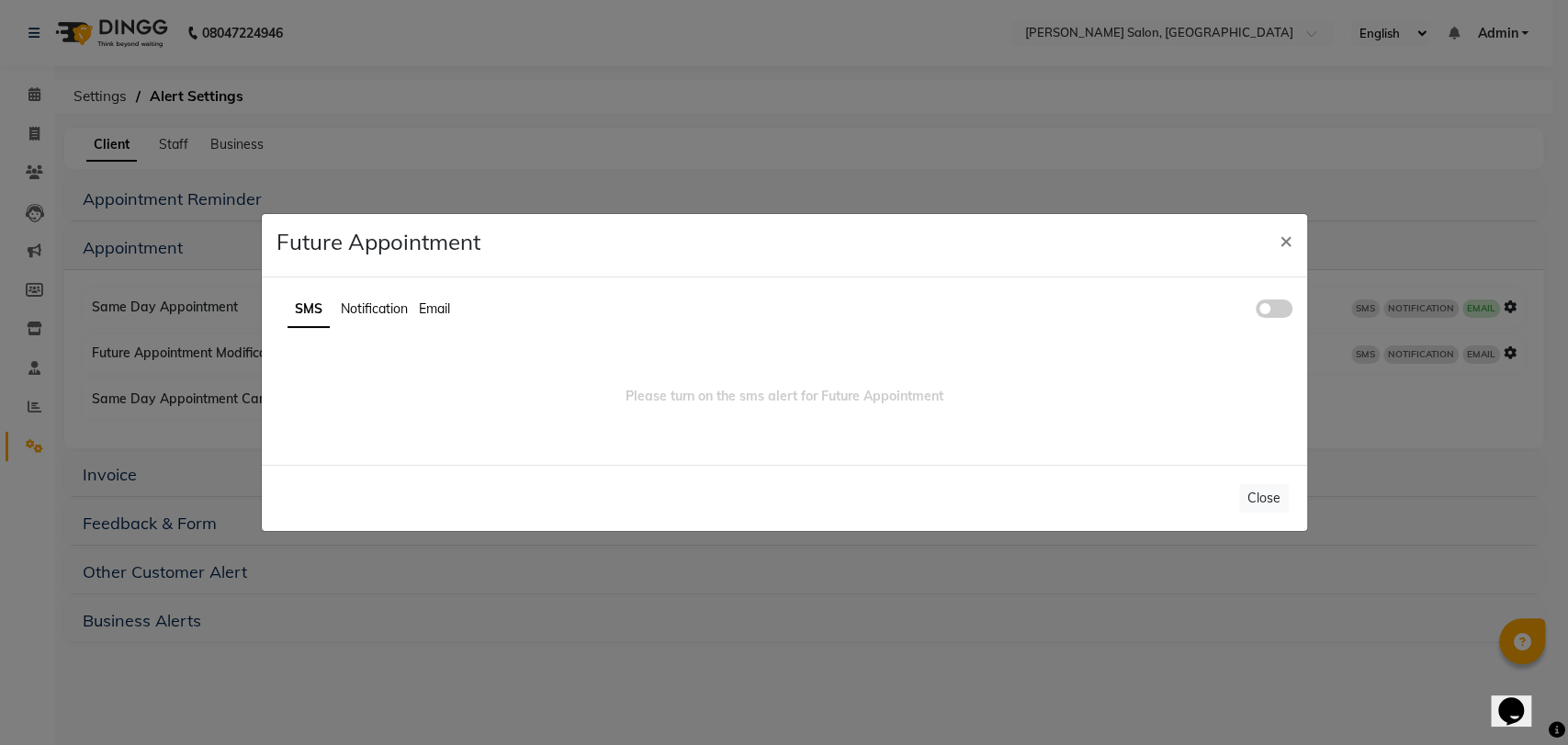
click at [1267, 307] on span at bounding box center [1274, 309] width 37 height 19
click at [1256, 312] on input "checkbox" at bounding box center [1256, 312] width 0 height 0
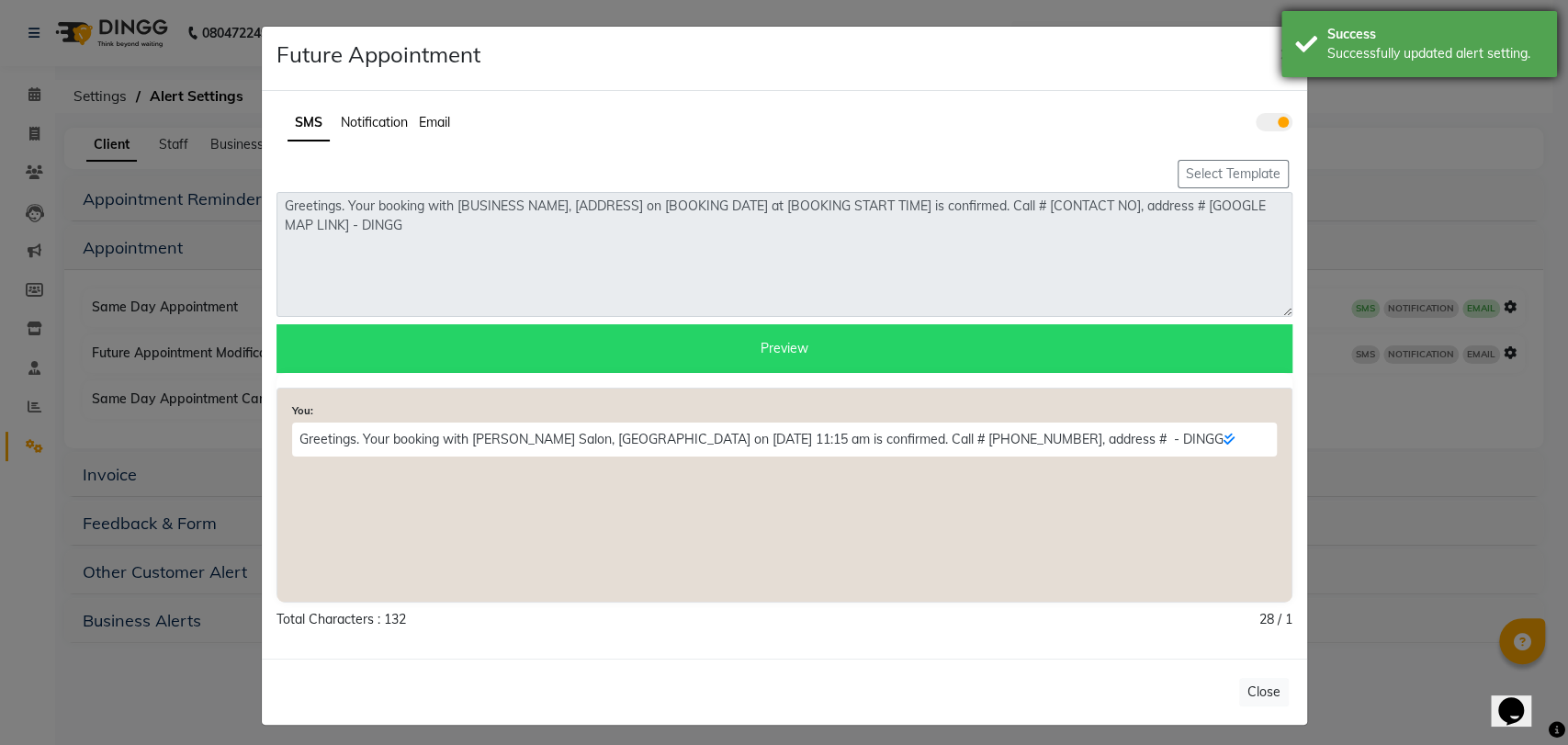
click at [1283, 52] on div "Success Successfully updated alert setting." at bounding box center [1419, 44] width 275 height 66
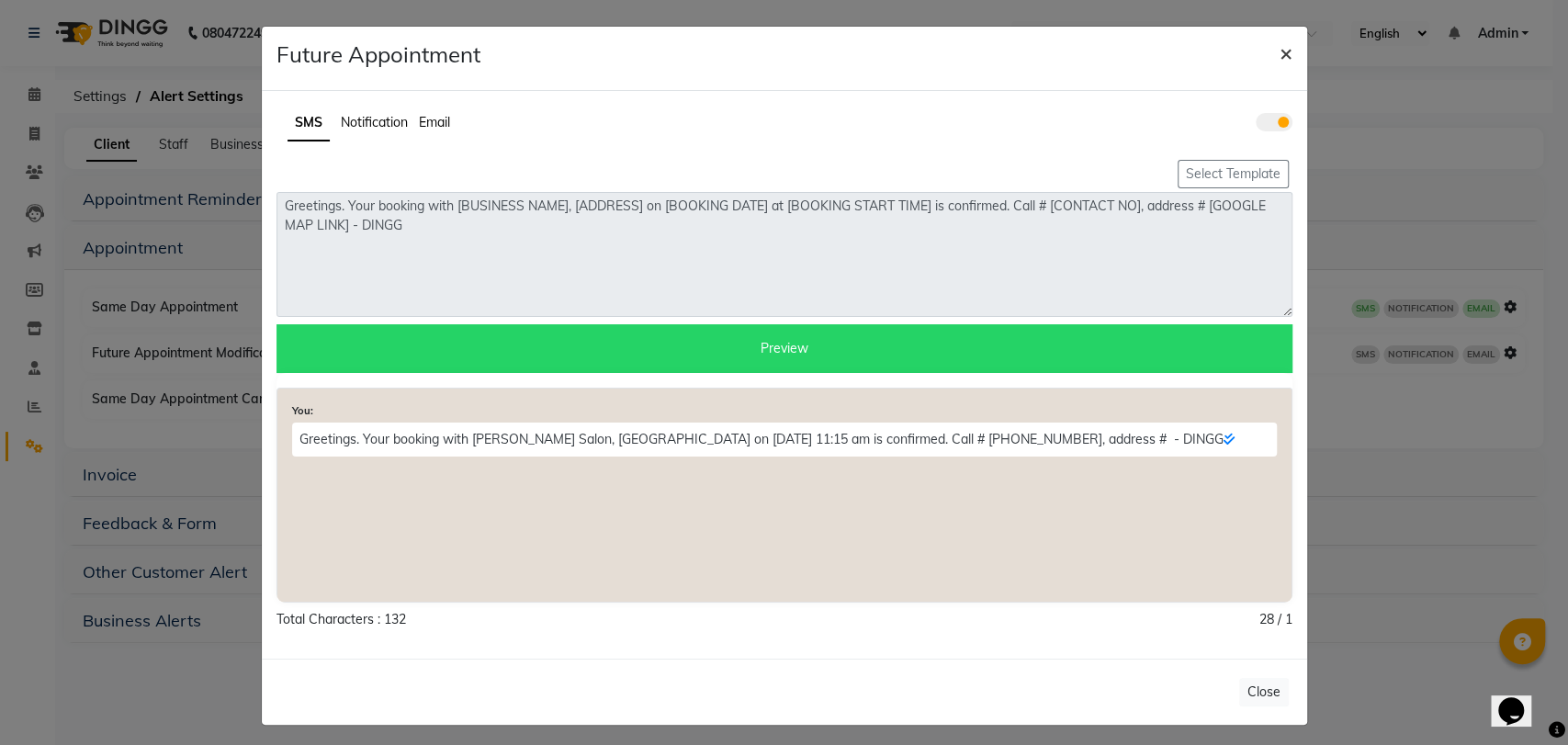
click at [1283, 52] on span "×" at bounding box center [1286, 52] width 13 height 27
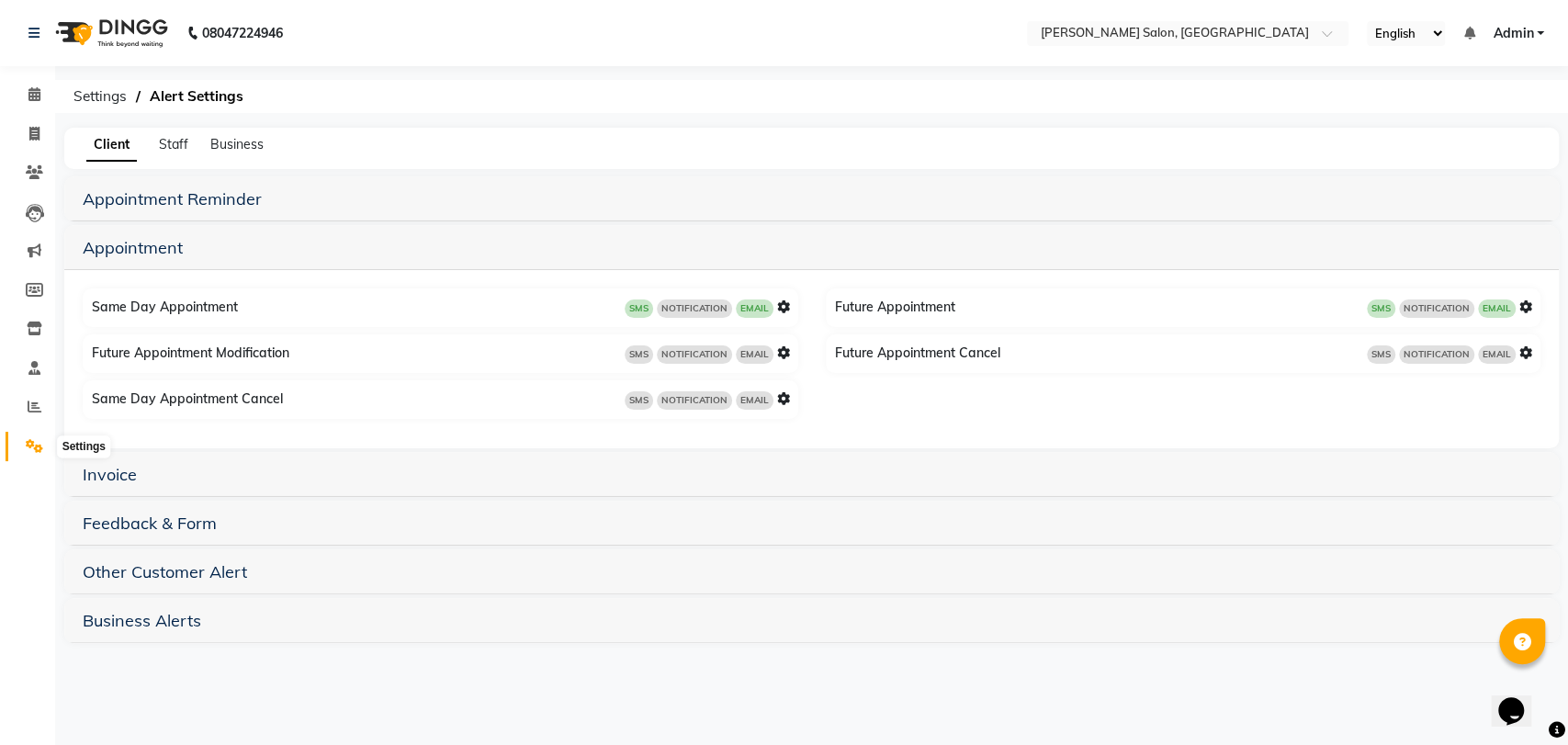
click at [39, 443] on icon at bounding box center [34, 445] width 18 height 14
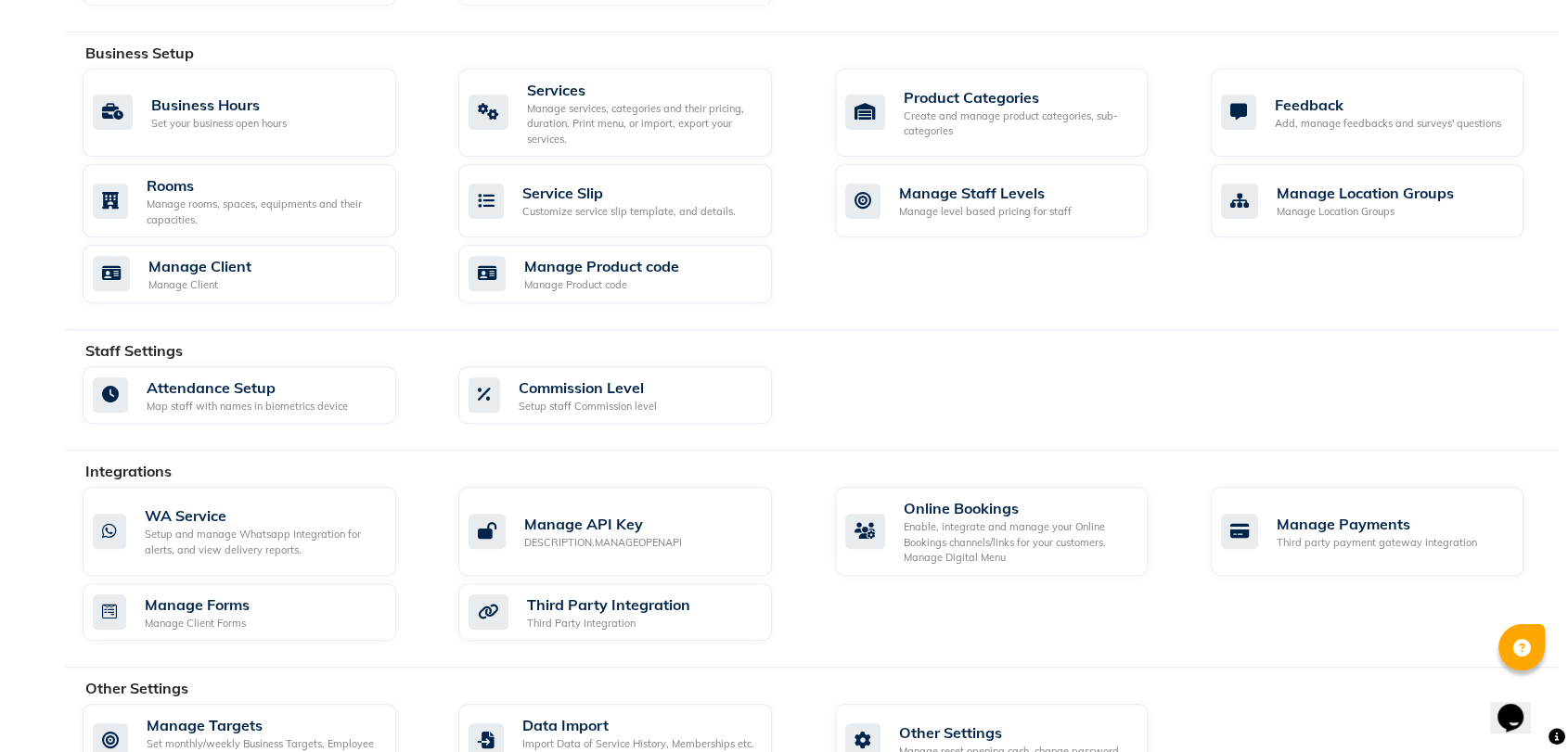
scroll to position [687, 0]
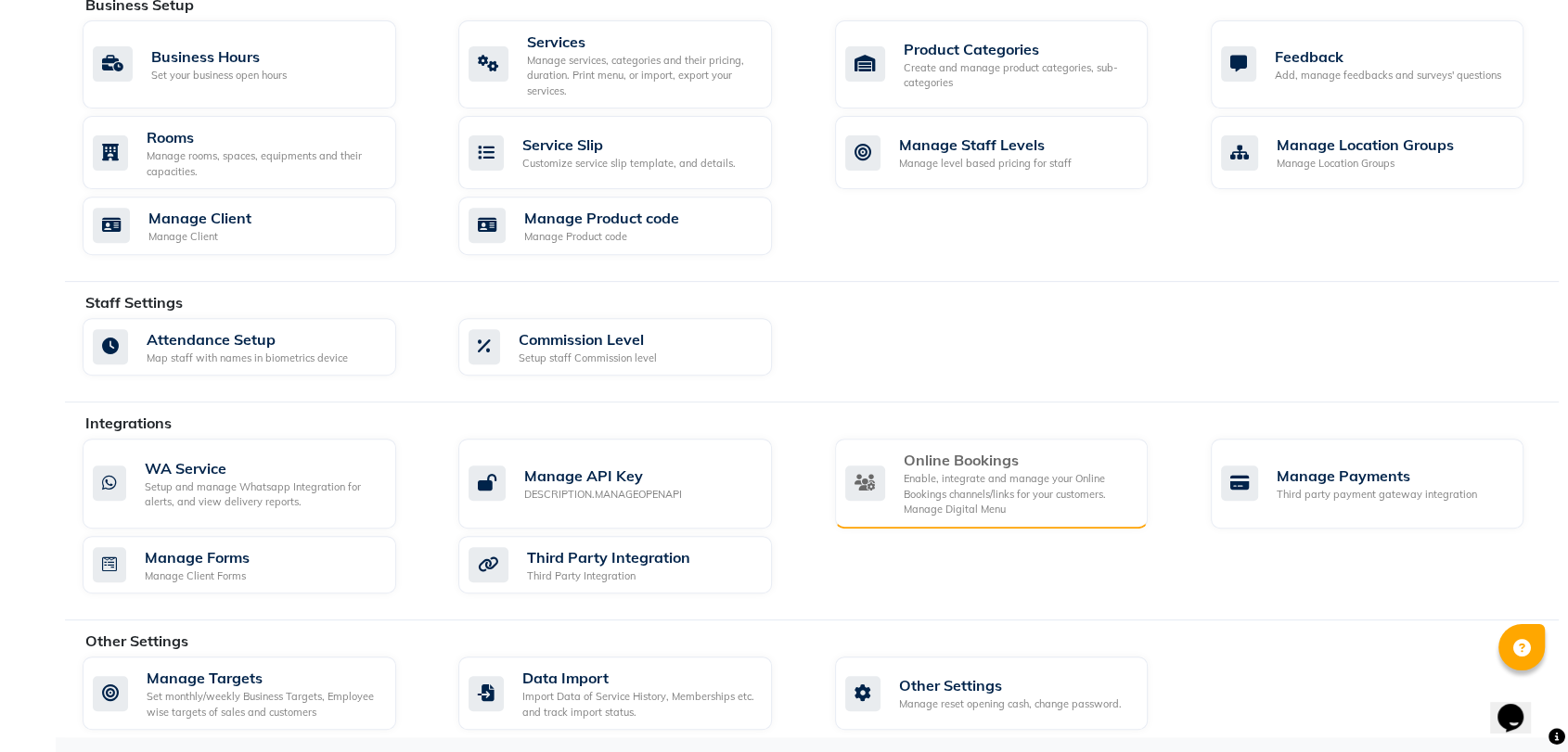
click at [975, 475] on div "Enable, integrate and manage your Online Bookings channels/links for your custo…" at bounding box center [1019, 494] width 231 height 46
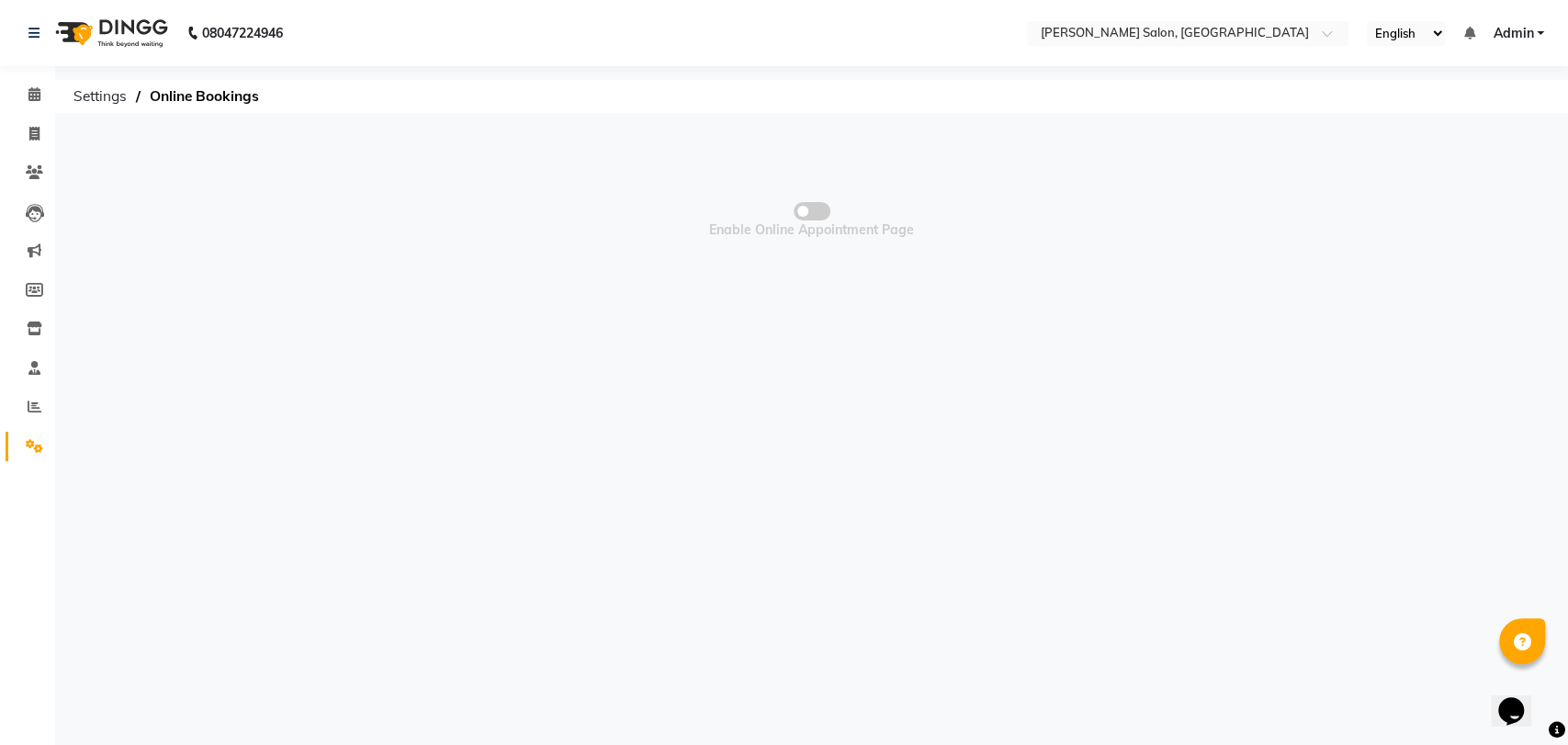
click at [824, 211] on span at bounding box center [812, 211] width 37 height 19
click at [812, 214] on input "checkbox" at bounding box center [812, 214] width 0 height 0
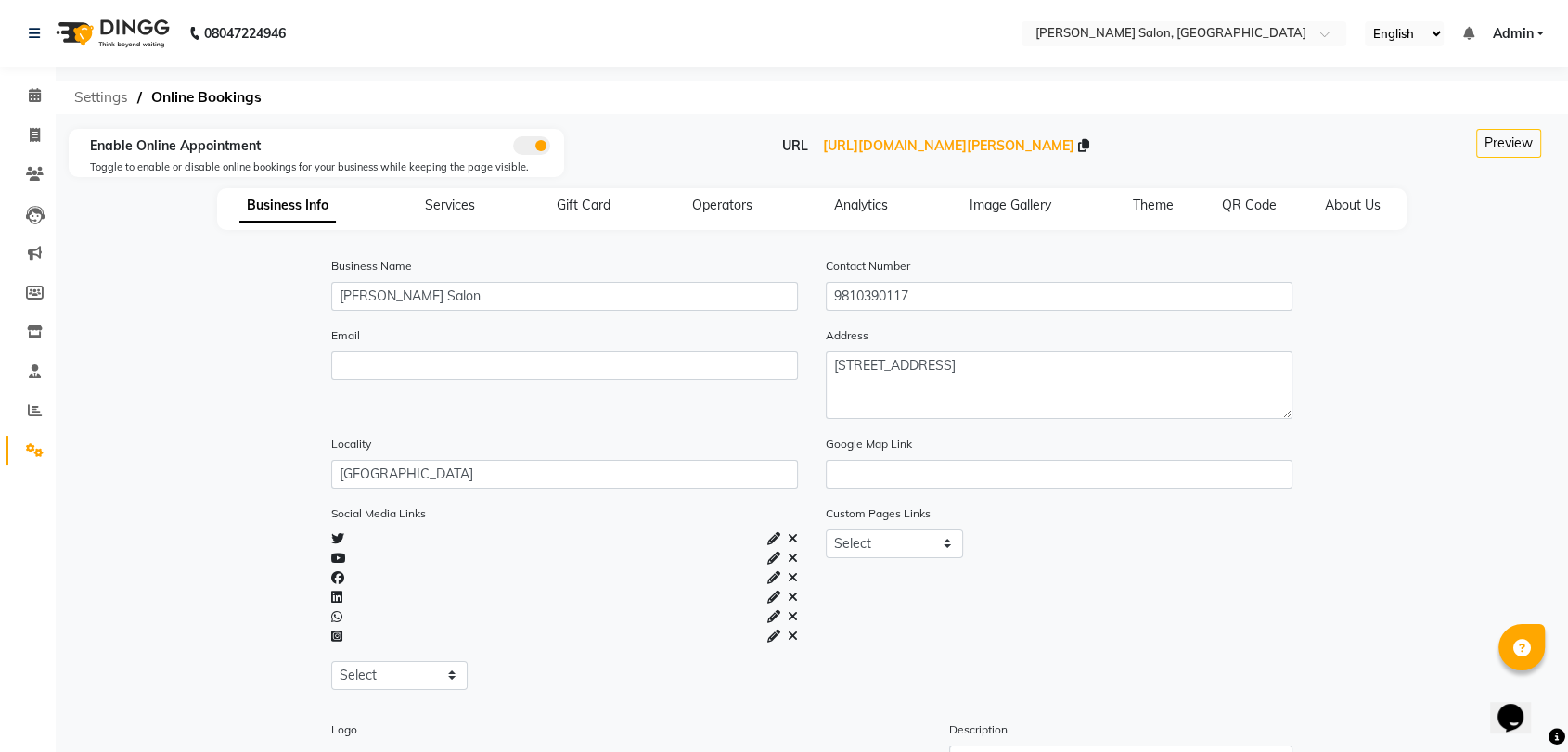
click at [106, 95] on span "Settings" at bounding box center [101, 97] width 72 height 33
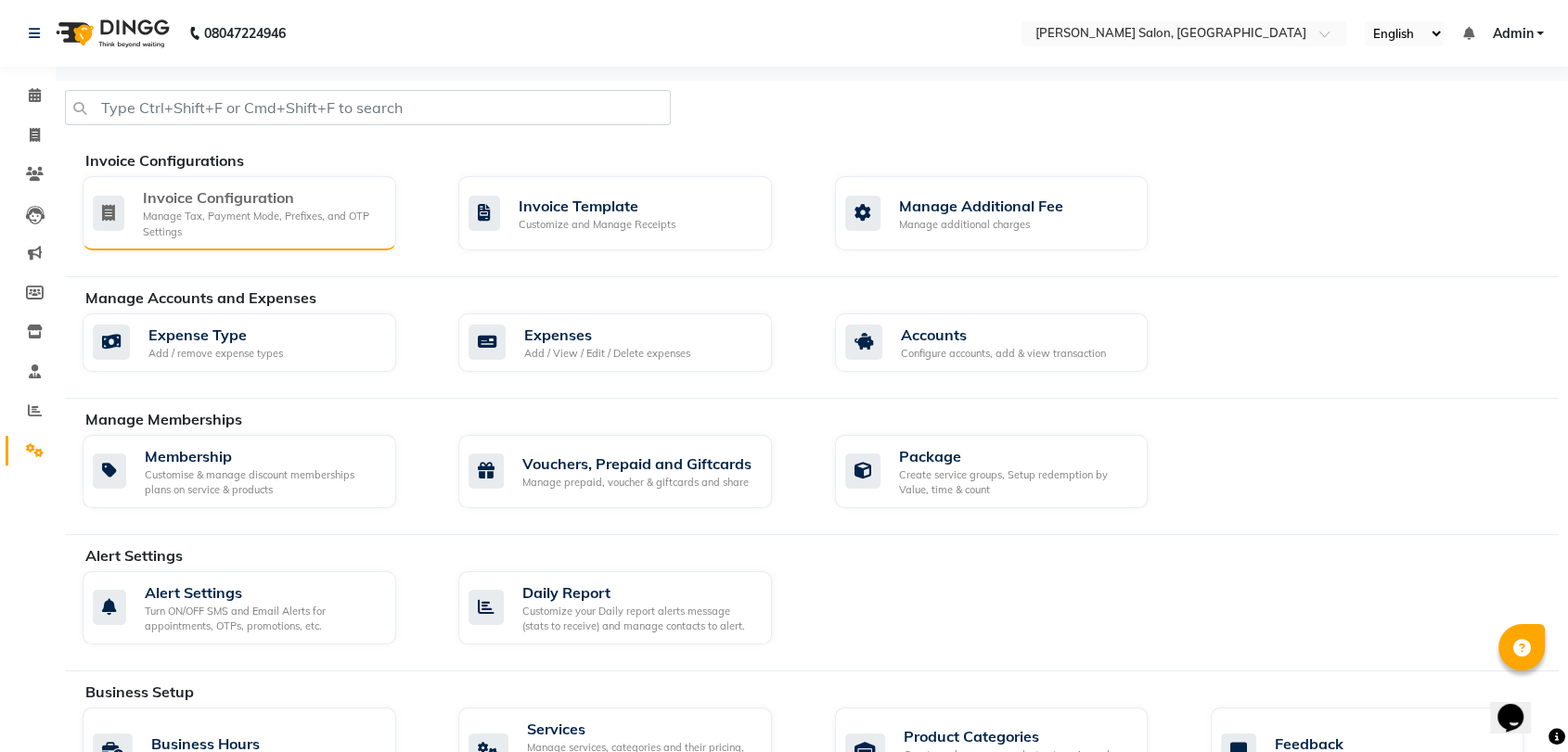
click at [193, 230] on div "Manage Tax, Payment Mode, Prefixes, and OTP Settings" at bounding box center [262, 224] width 238 height 30
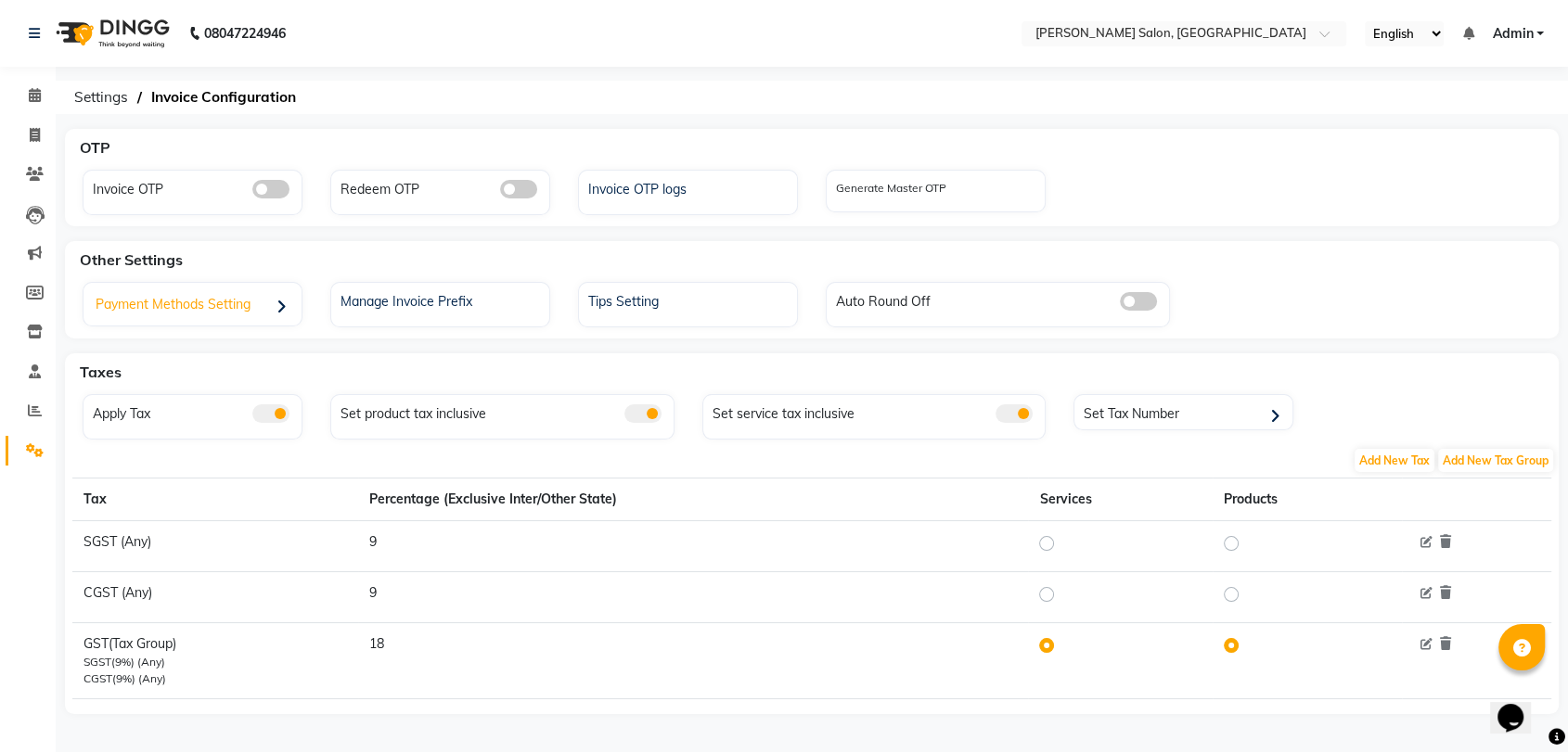
click at [198, 299] on div "Payment Methods Setting" at bounding box center [194, 306] width 213 height 38
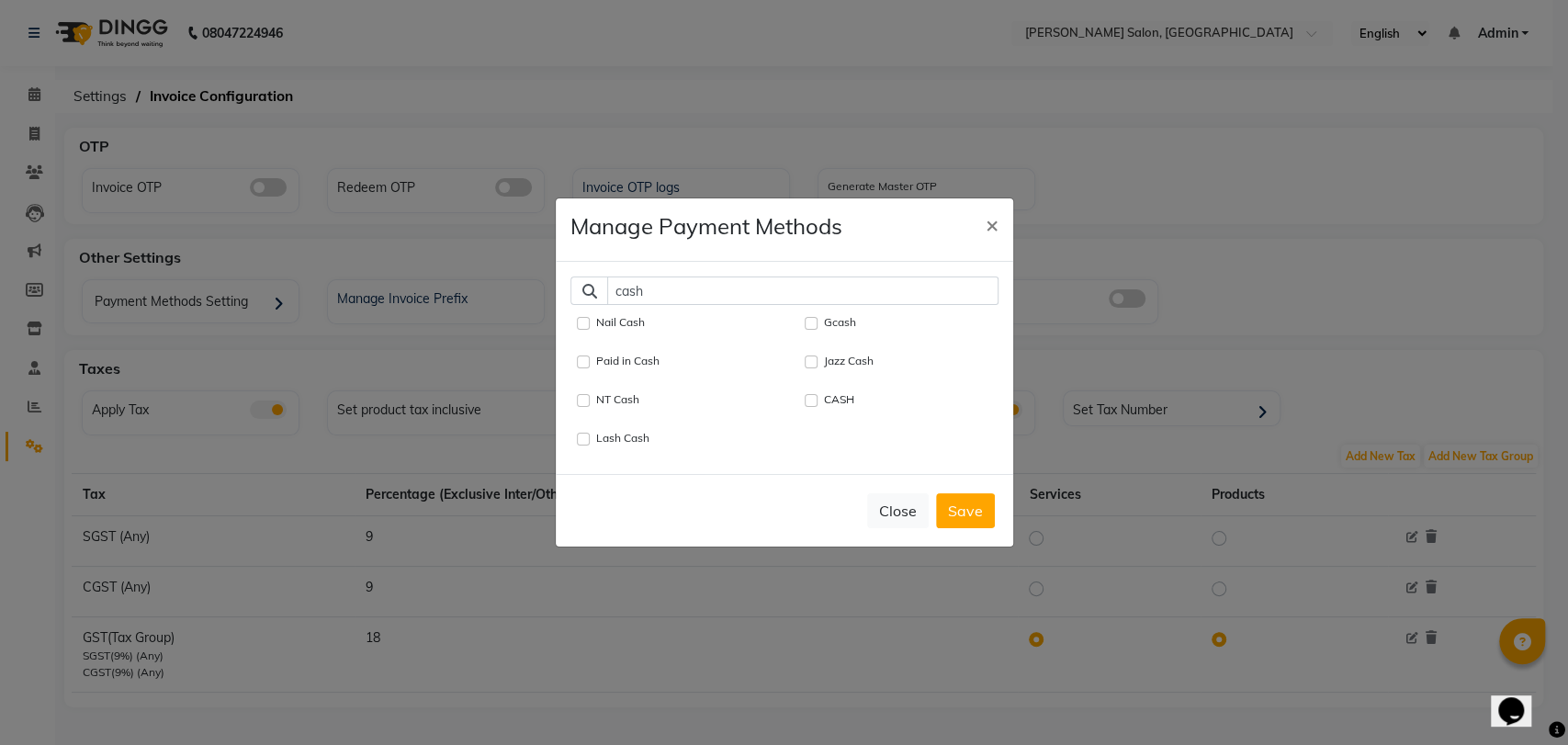
type input "cash"
click at [810, 395] on input "CASH" at bounding box center [812, 401] width 13 height 13
checkbox input "true"
click at [683, 276] on input "cash" at bounding box center [802, 290] width 392 height 28
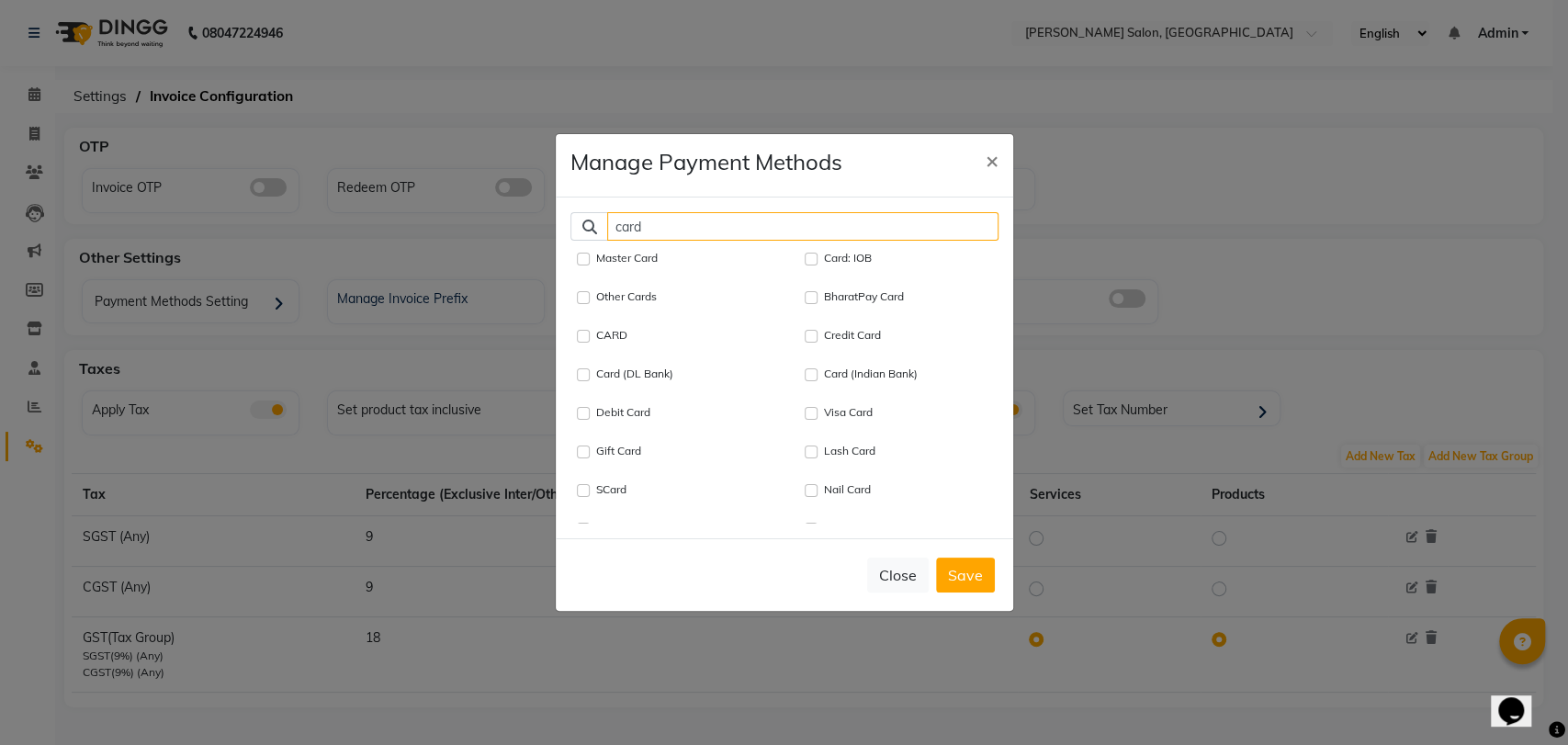
type input "card"
click at [579, 333] on input "CARD" at bounding box center [583, 336] width 13 height 13
checkbox input "true"
click at [696, 219] on input "card" at bounding box center [802, 226] width 392 height 28
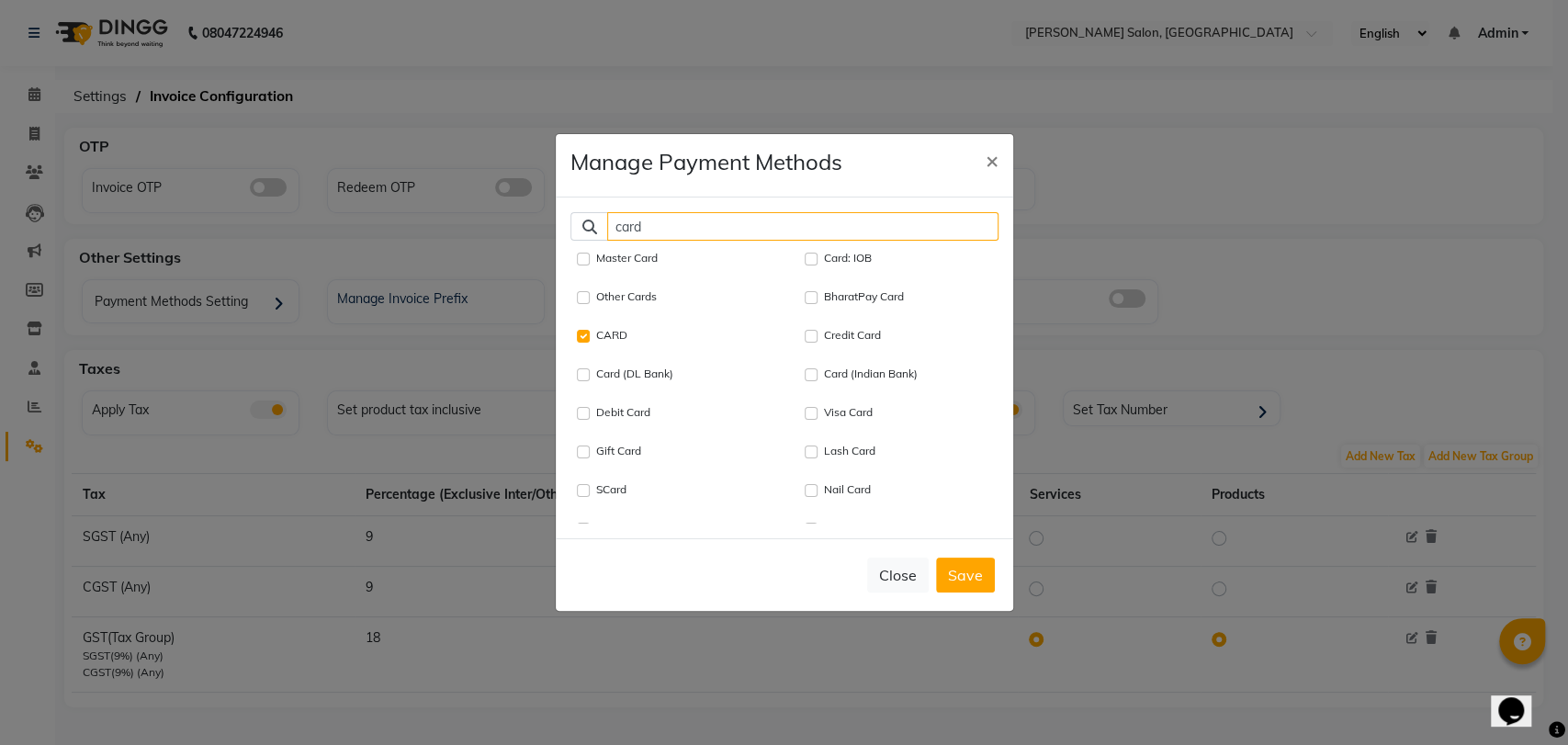
click at [696, 219] on input "card" at bounding box center [802, 226] width 392 height 28
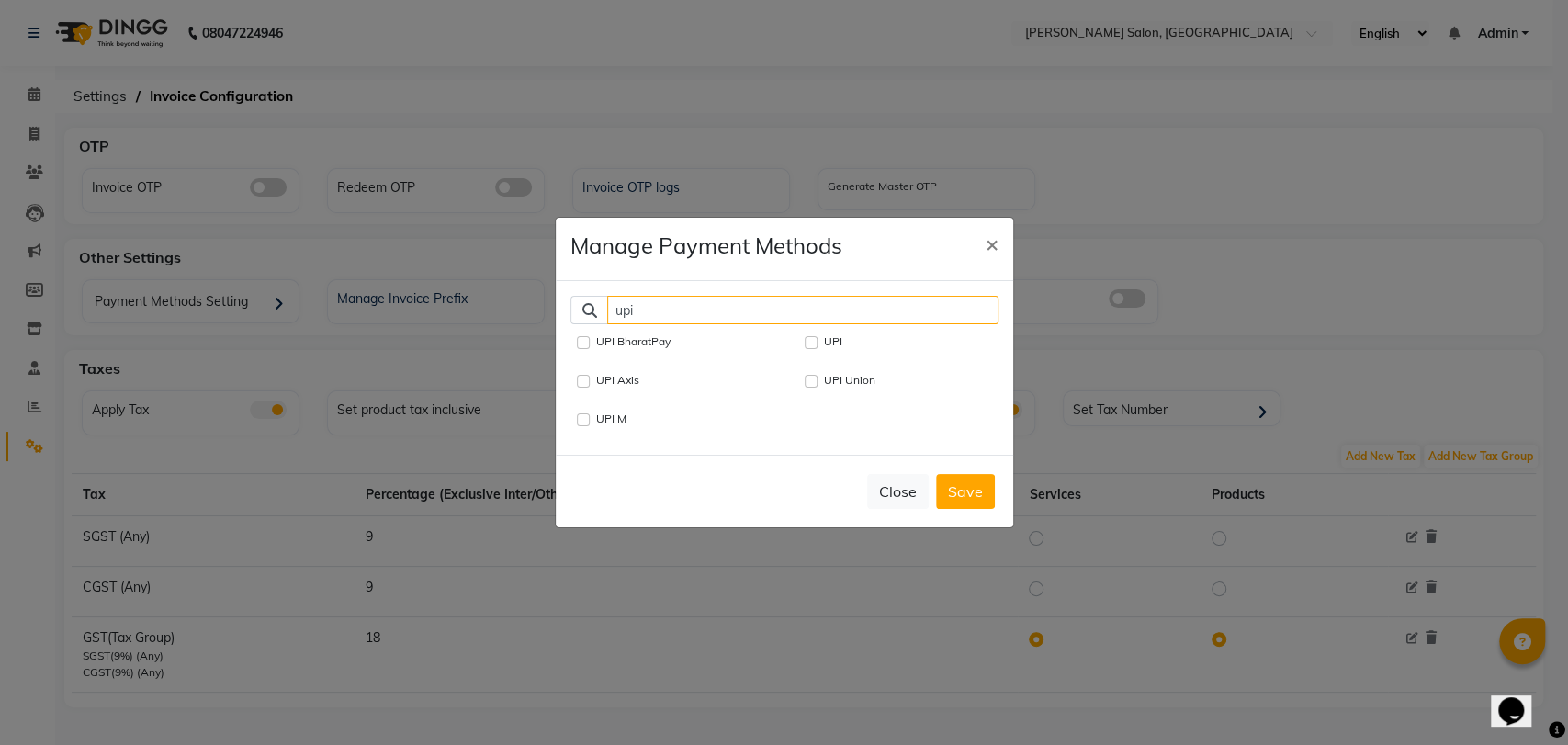
type input "upi"
click at [805, 336] on input "UPI" at bounding box center [812, 343] width 13 height 13
checkbox input "true"
click at [730, 296] on input "upi" at bounding box center [802, 310] width 392 height 28
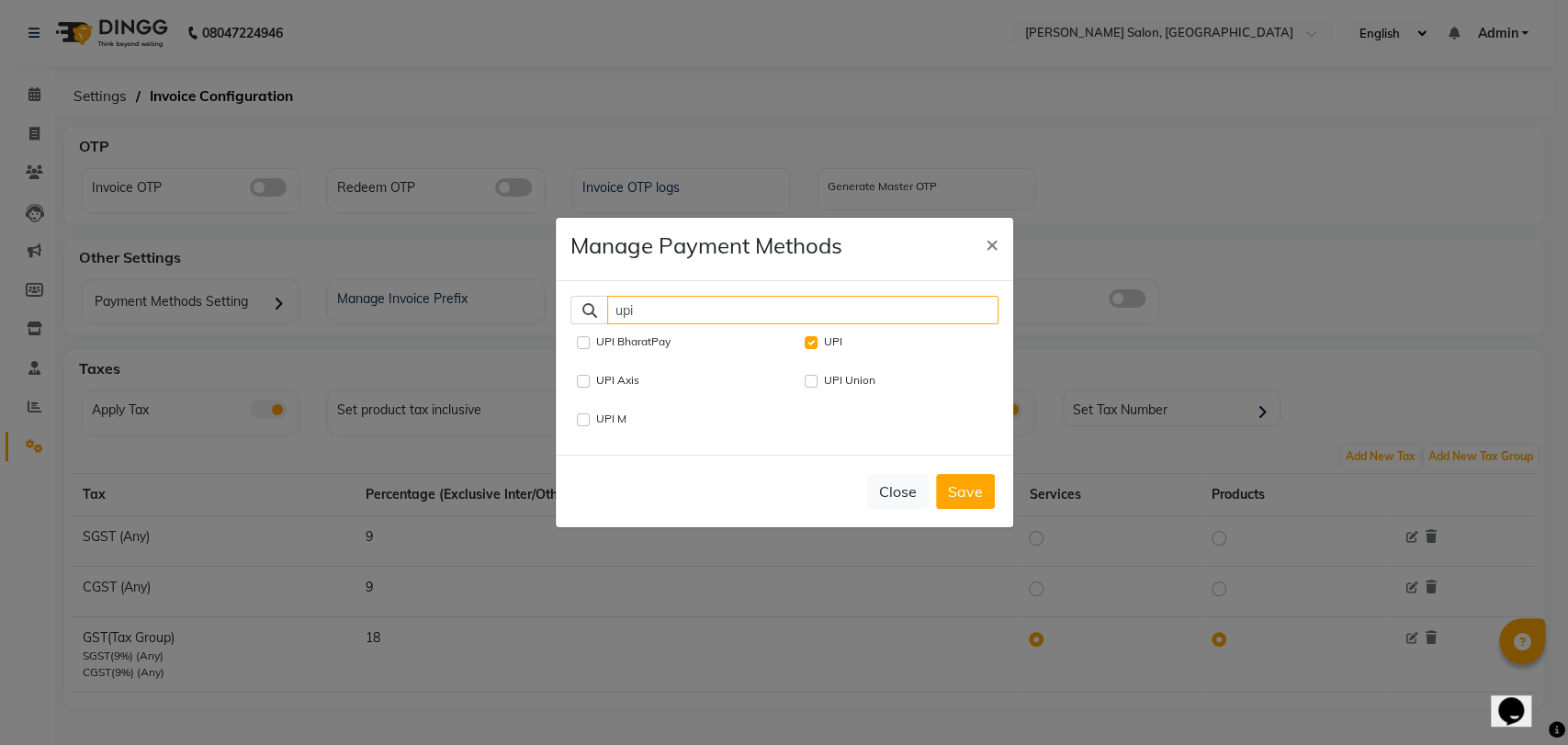
click at [730, 296] on input "upi" at bounding box center [802, 310] width 392 height 28
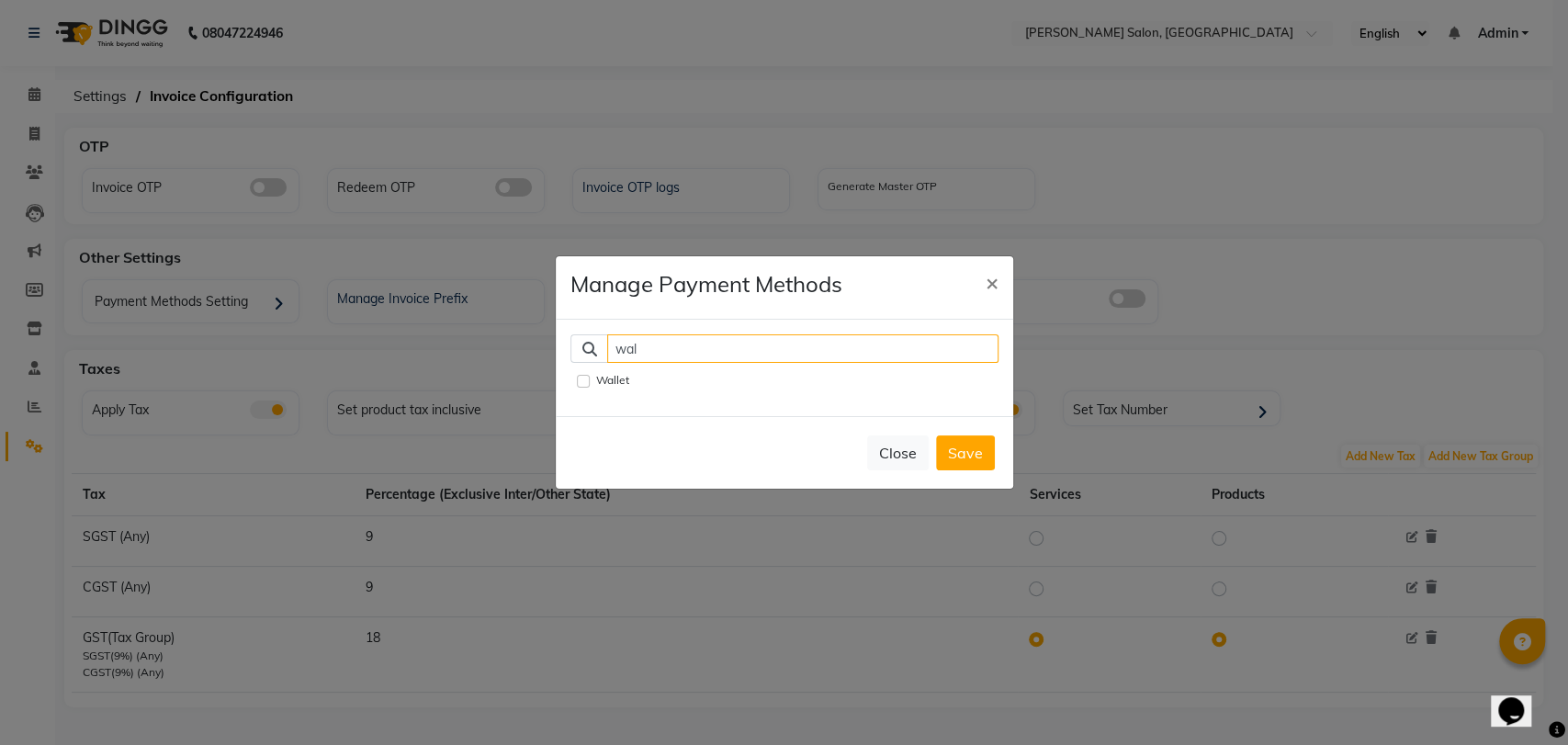
type input "wal"
click at [583, 375] on input "Wallet" at bounding box center [583, 381] width 13 height 13
checkbox input "true"
click at [676, 347] on input "wal" at bounding box center [802, 349] width 392 height 28
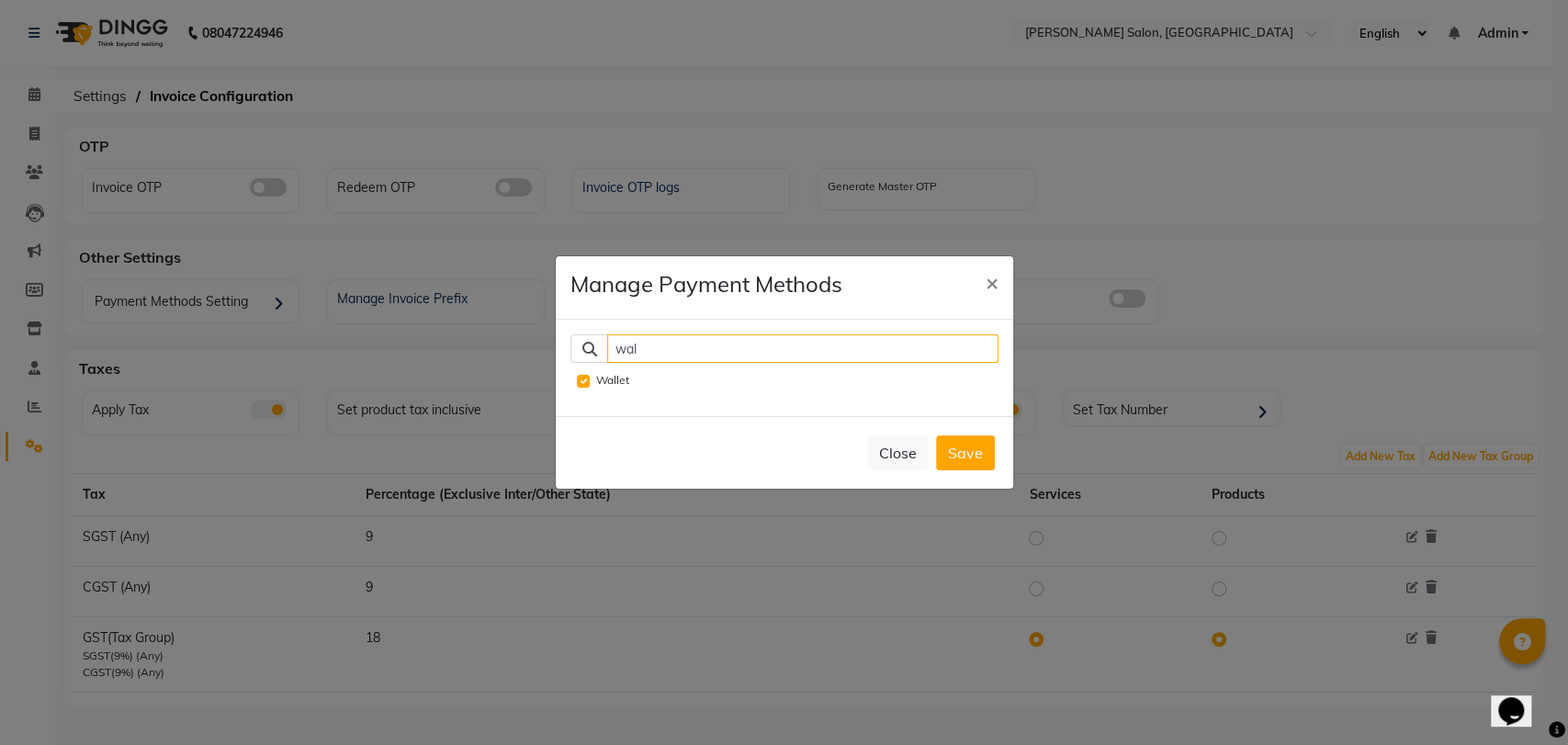
click at [676, 347] on input "wal" at bounding box center [802, 349] width 392 height 28
type input "poi"
click at [579, 375] on input "Points" at bounding box center [583, 381] width 13 height 13
checkbox input "true"
click at [668, 344] on input "poi" at bounding box center [802, 349] width 392 height 28
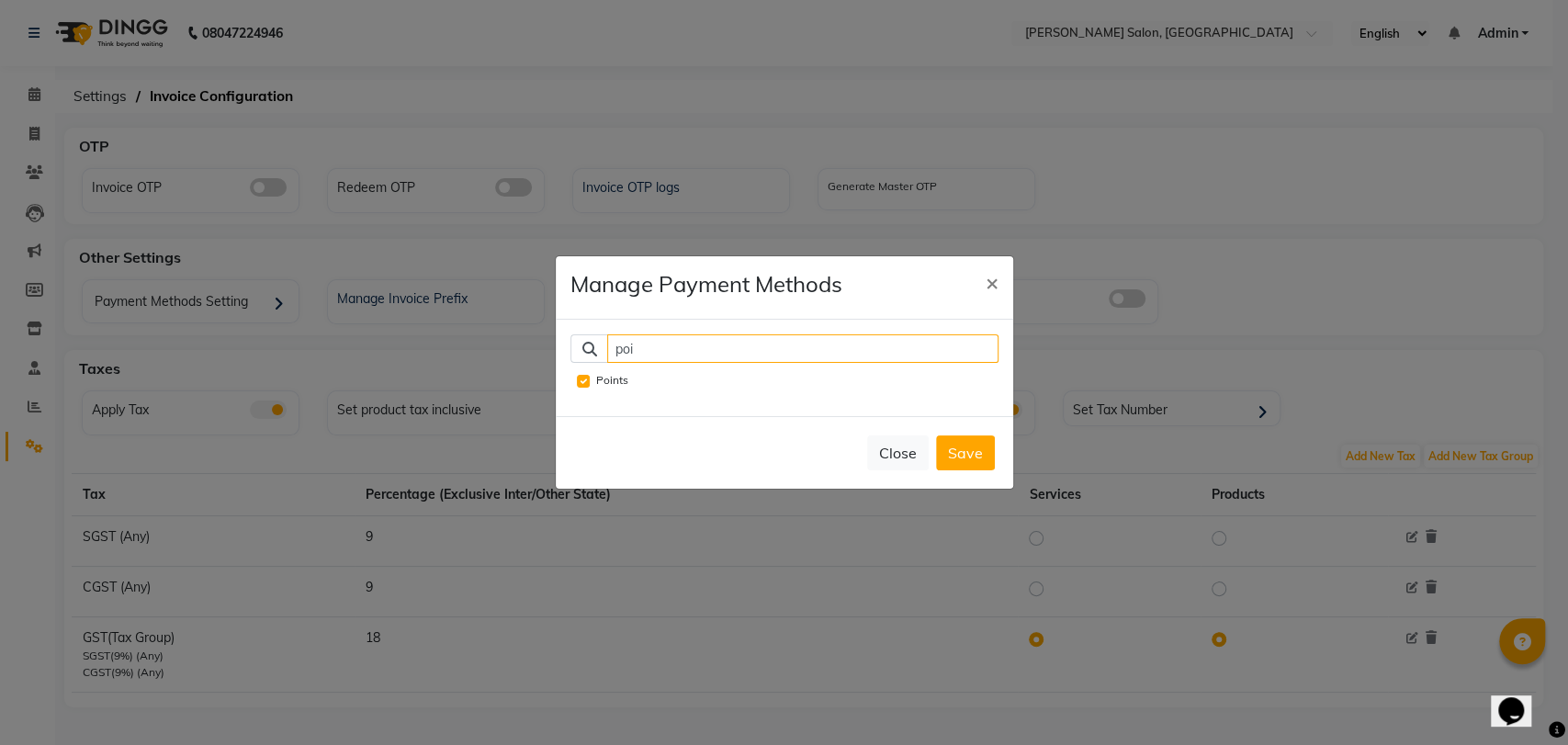
click at [668, 344] on input "poi" at bounding box center [802, 349] width 392 height 28
type input "v"
type input "cou"
click at [812, 375] on input "Coupon" at bounding box center [812, 381] width 13 height 13
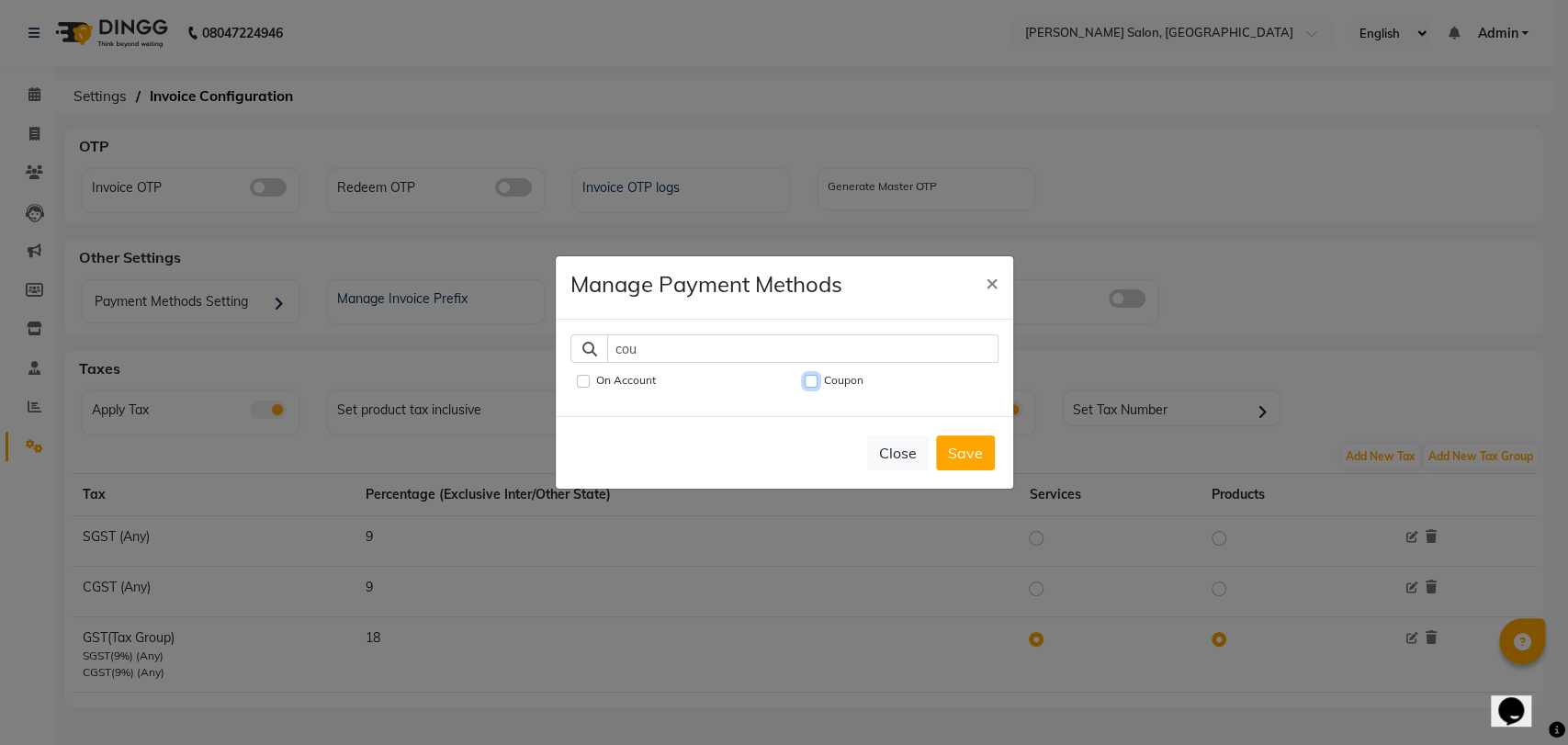
checkbox input "true"
click at [794, 347] on input "cou" at bounding box center [802, 349] width 392 height 28
type input "pac"
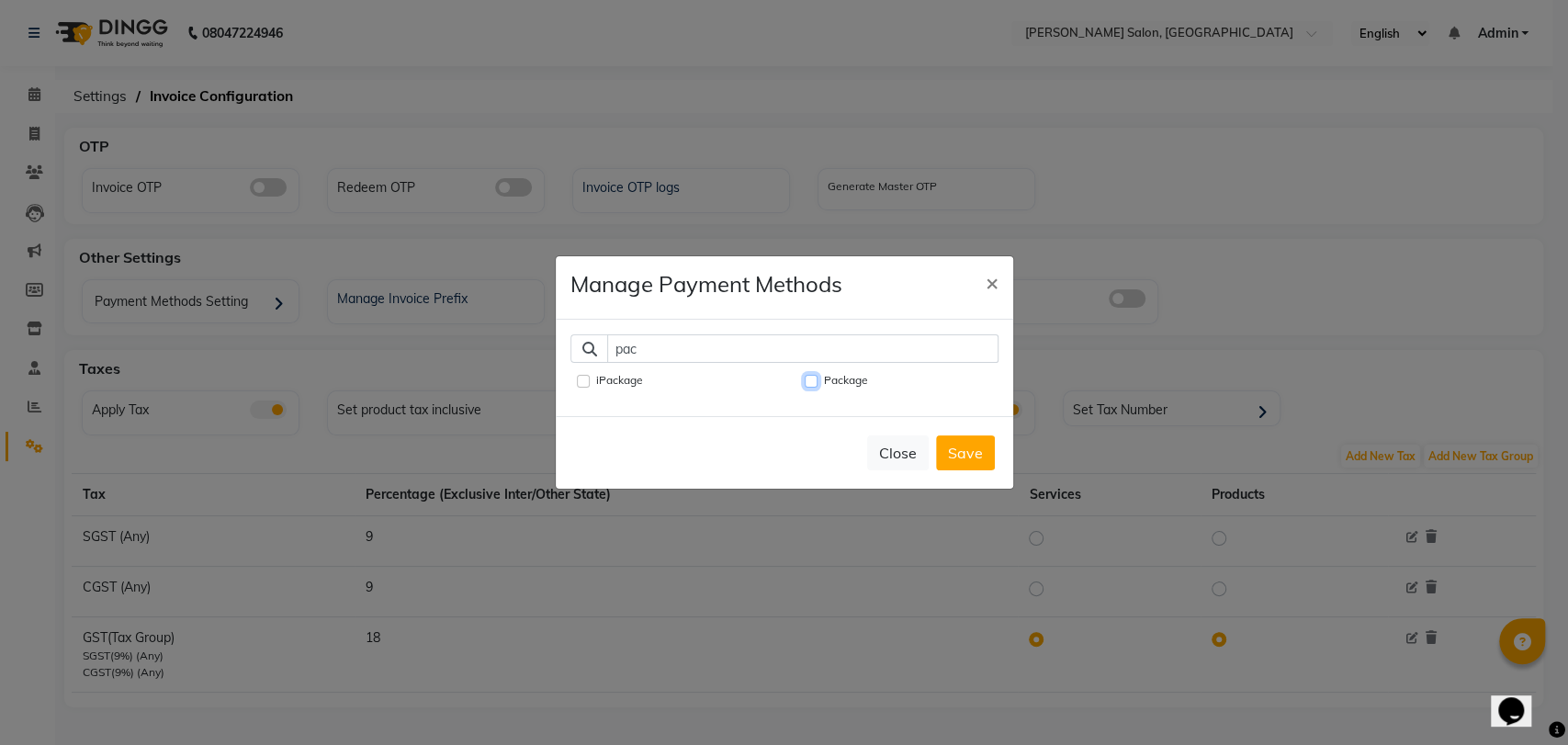
click at [812, 375] on input "Package" at bounding box center [812, 381] width 13 height 13
checkbox input "true"
click at [820, 349] on input "pac" at bounding box center [802, 349] width 392 height 28
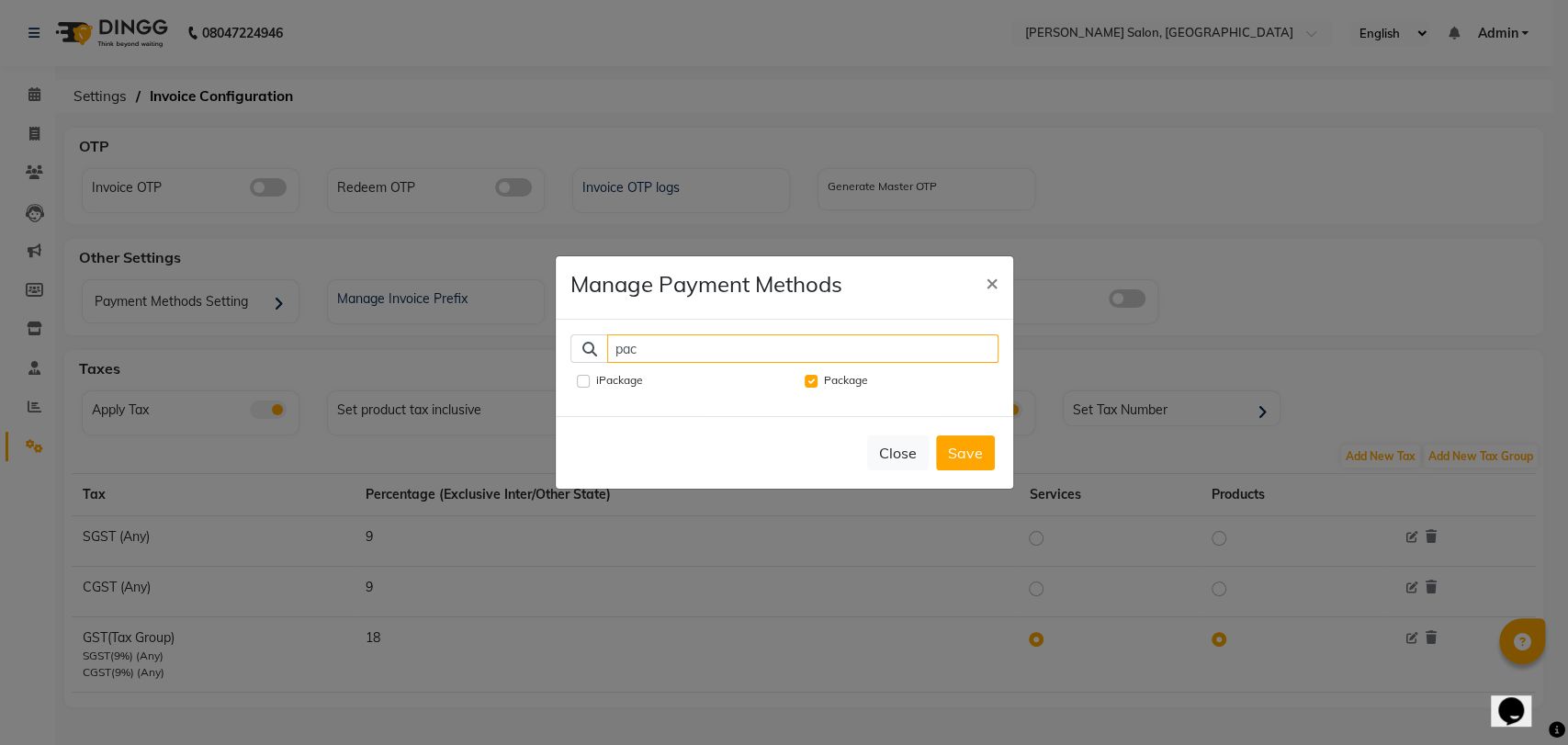
type input "["
type input "pre"
click at [581, 375] on input "Prepaid" at bounding box center [583, 381] width 13 height 13
checkbox input "true"
click at [962, 459] on button "Save" at bounding box center [966, 453] width 59 height 35
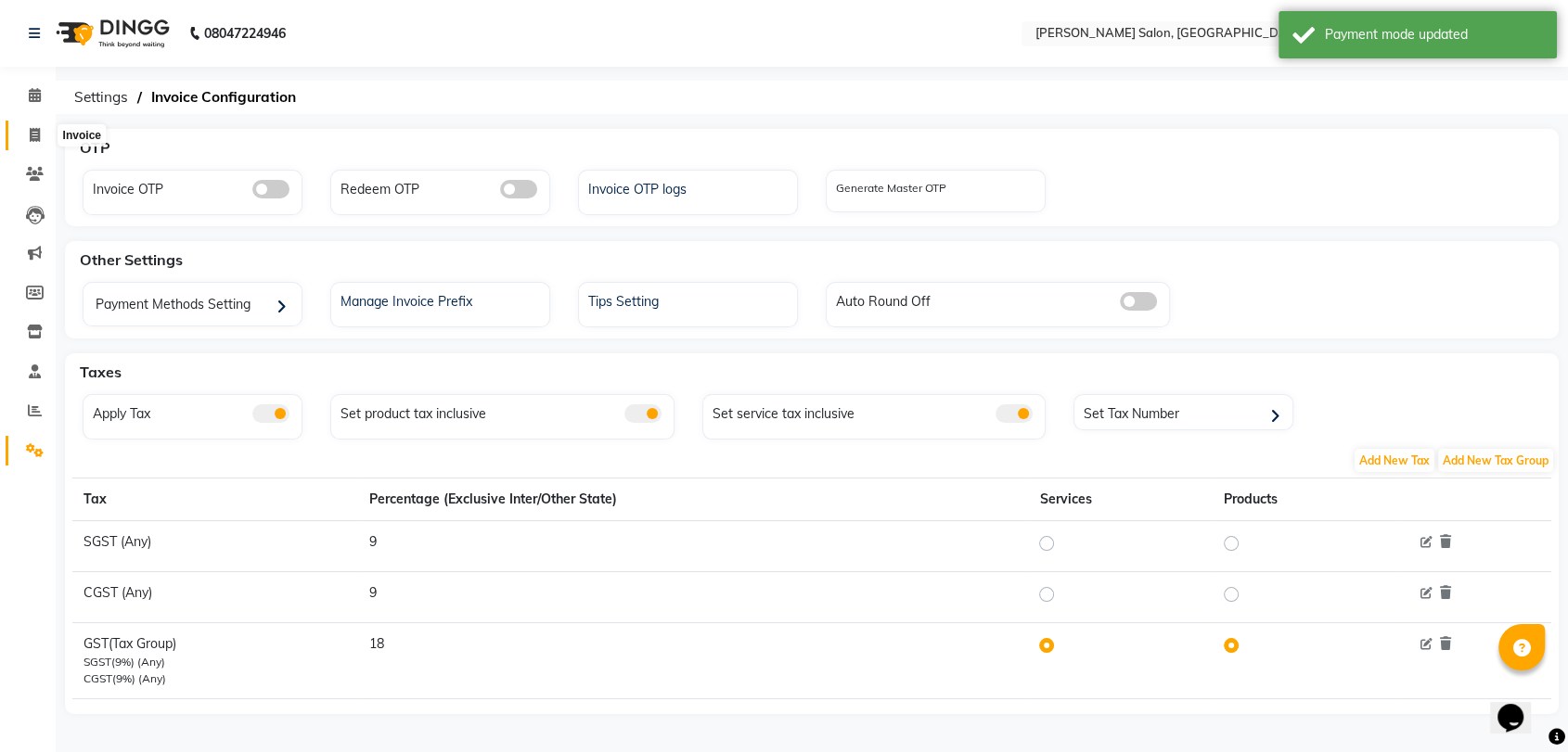
click at [25, 142] on span at bounding box center [35, 136] width 32 height 21
select select "8959"
select select "service"
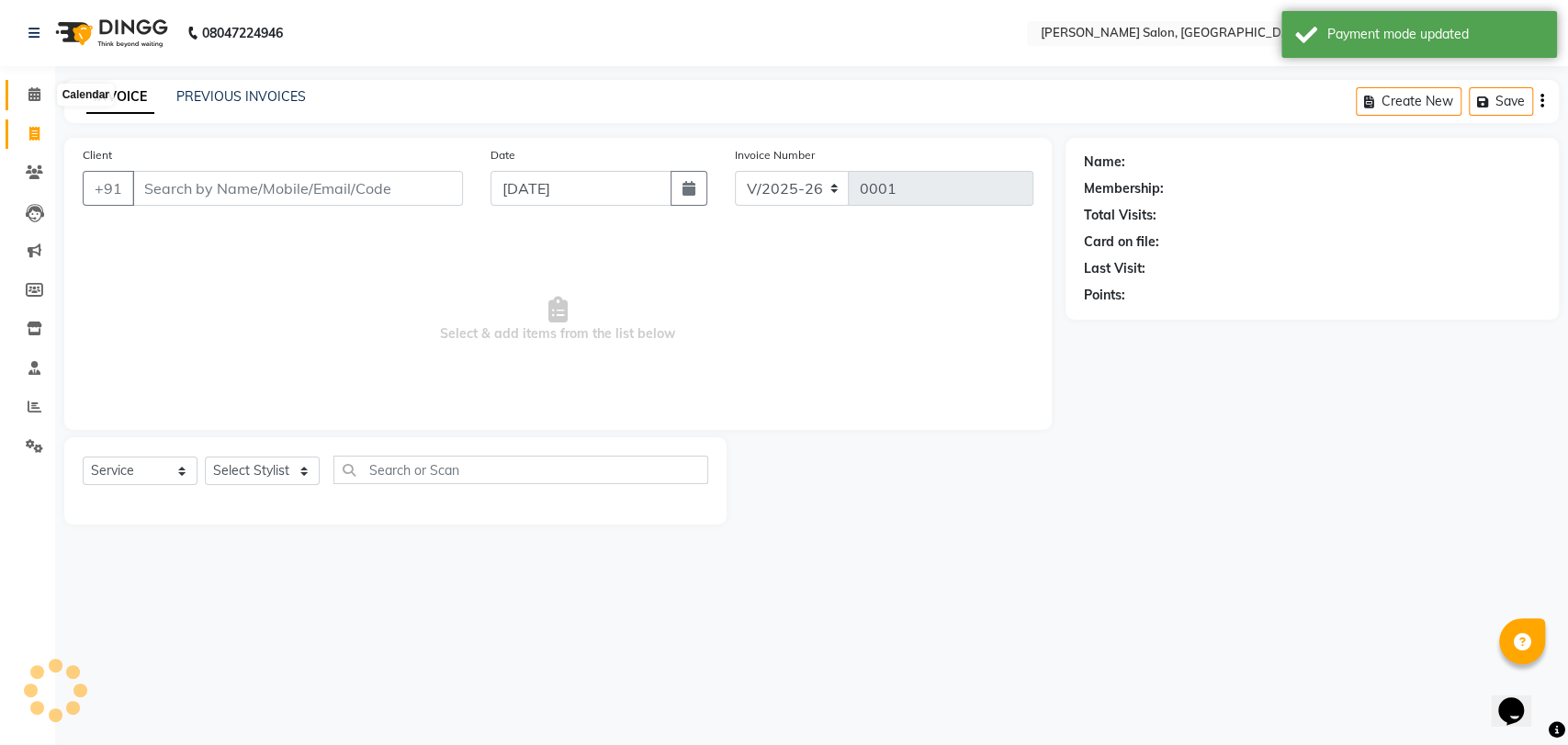
click at [37, 96] on icon at bounding box center [34, 94] width 12 height 14
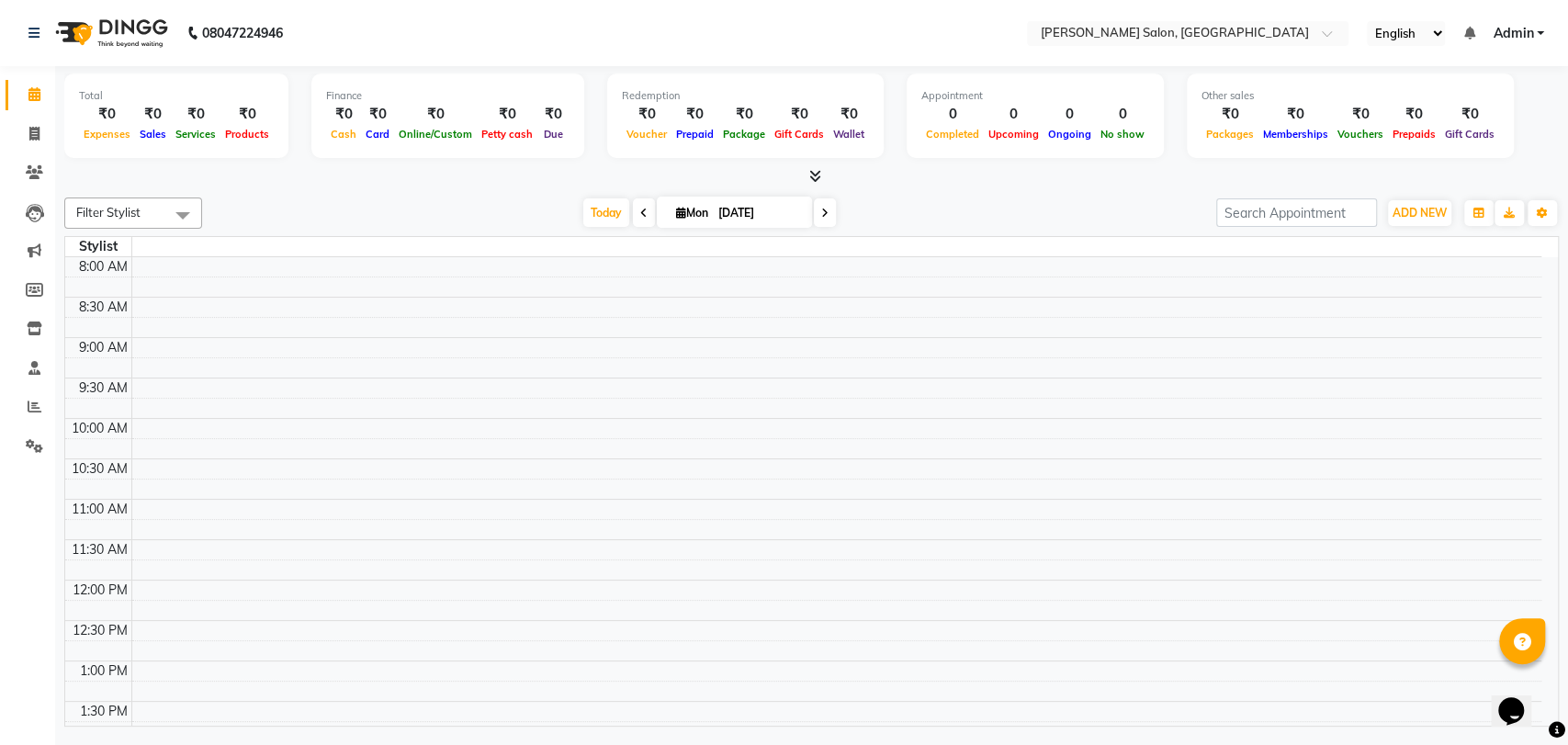
click at [1514, 29] on span "Admin" at bounding box center [1513, 33] width 40 height 20
click at [1446, 119] on link "Sign out" at bounding box center [1450, 126] width 168 height 28
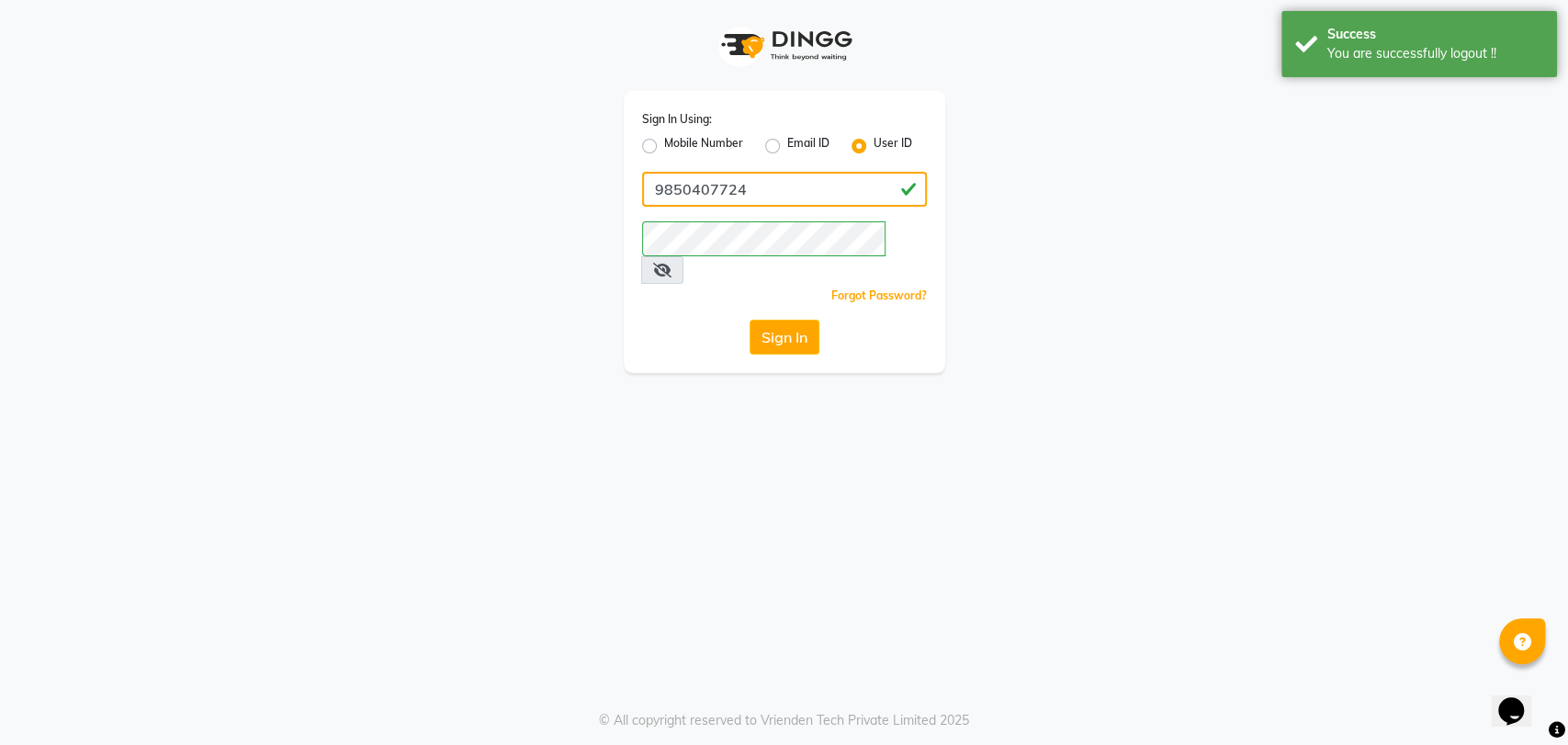
click at [826, 175] on input "9850407724" at bounding box center [784, 189] width 285 height 35
paste input "slayco"
click at [826, 175] on input "slayco" at bounding box center [784, 189] width 285 height 35
type input "slayco"
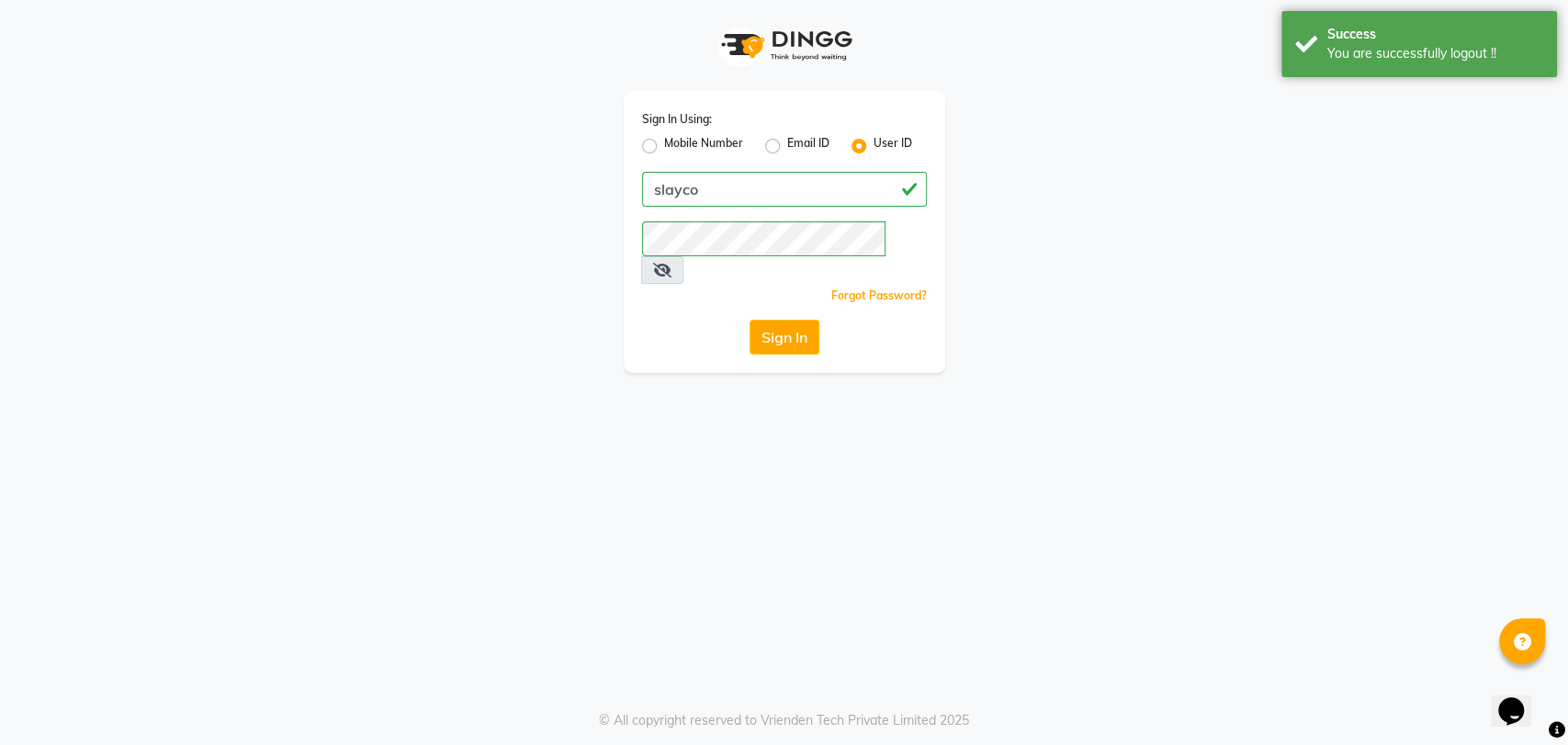
click at [709, 319] on div "Sign In" at bounding box center [784, 336] width 285 height 35
click at [780, 319] on button "Sign In" at bounding box center [784, 336] width 70 height 35
